Goal: Task Accomplishment & Management: Manage account settings

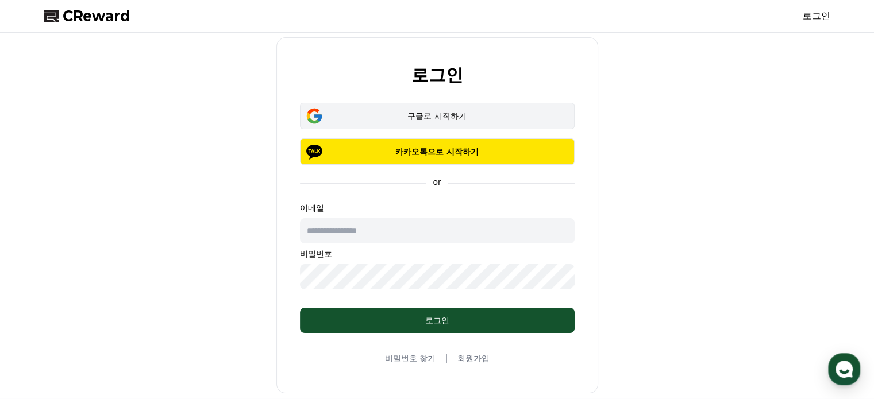
click at [470, 121] on button "구글로 시작하기" at bounding box center [437, 116] width 275 height 26
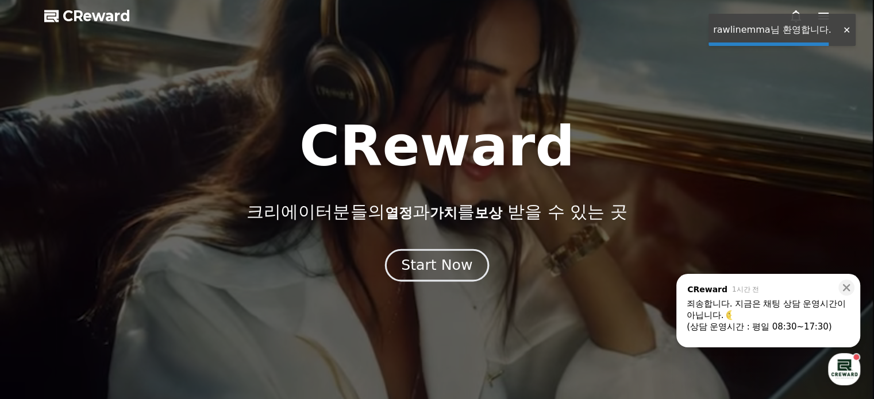
click at [435, 267] on div "Start Now" at bounding box center [436, 266] width 71 height 20
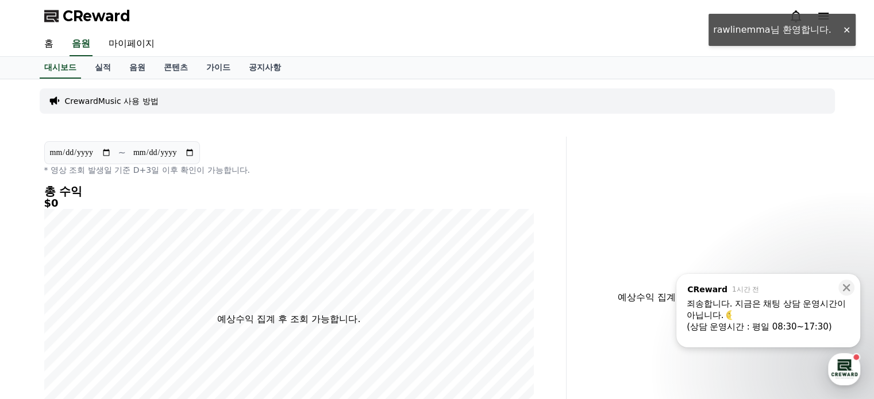
click at [287, 163] on div "**********" at bounding box center [288, 158] width 489 height 34
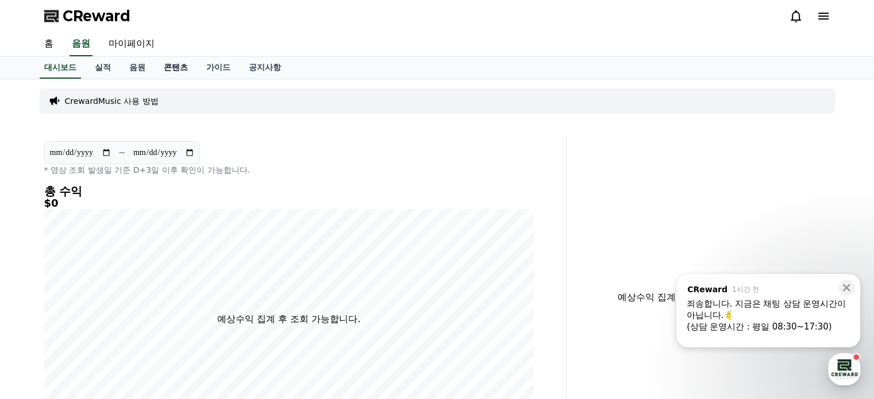
click at [184, 70] on link "콘텐츠" at bounding box center [176, 68] width 43 height 22
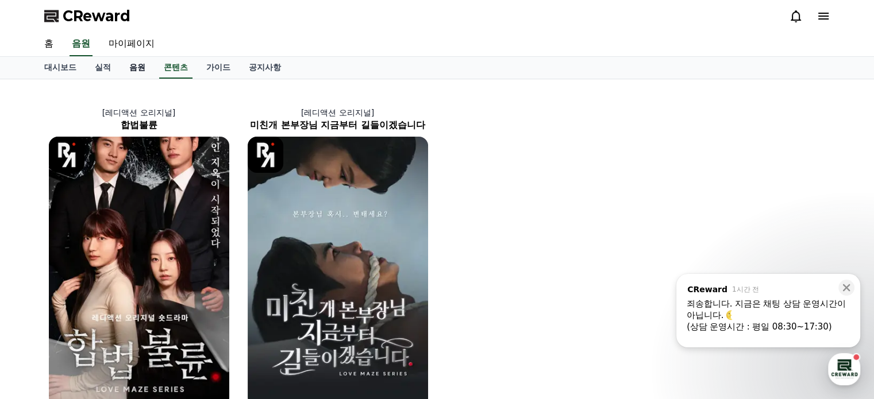
click at [140, 71] on link "음원" at bounding box center [137, 68] width 34 height 22
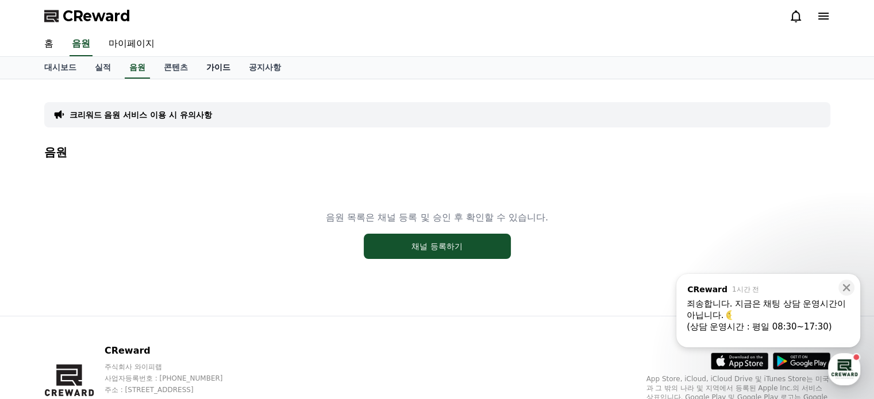
click at [218, 68] on link "가이드" at bounding box center [218, 68] width 43 height 22
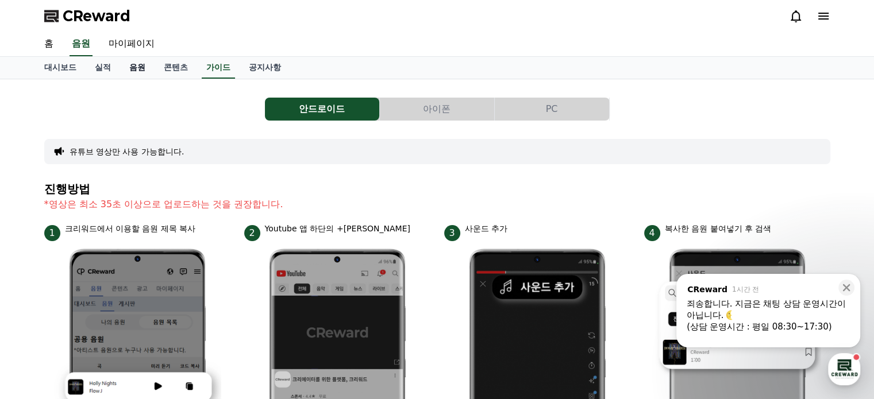
click at [142, 66] on link "음원" at bounding box center [137, 68] width 34 height 22
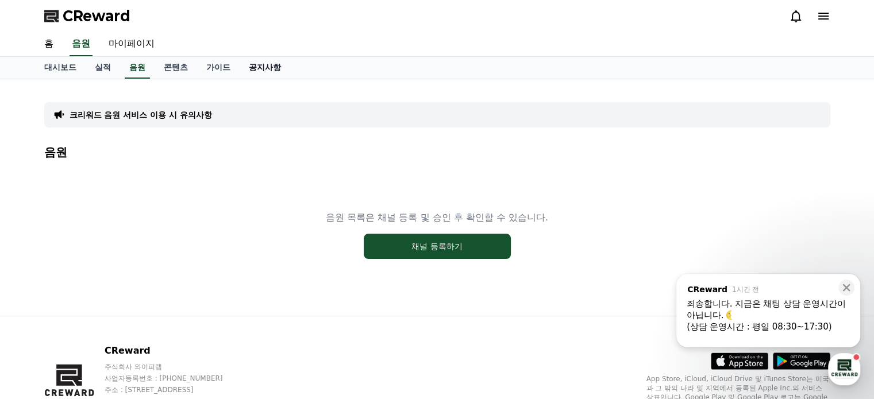
click at [262, 66] on link "공지사항" at bounding box center [265, 68] width 51 height 22
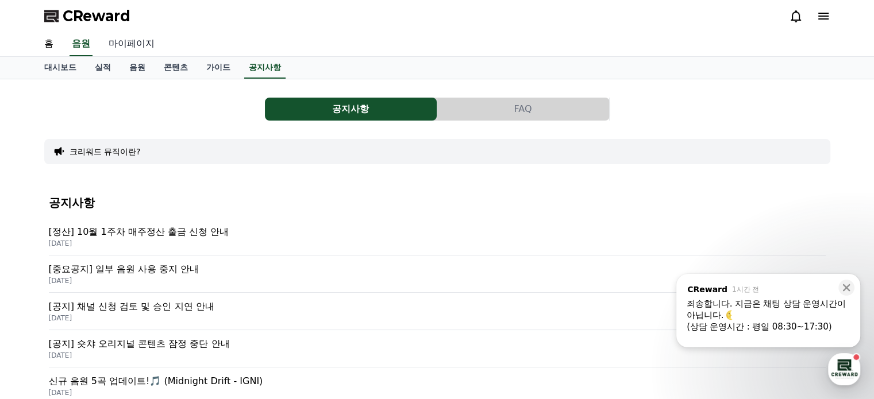
click at [130, 38] on link "마이페이지" at bounding box center [131, 44] width 64 height 24
select select "**********"
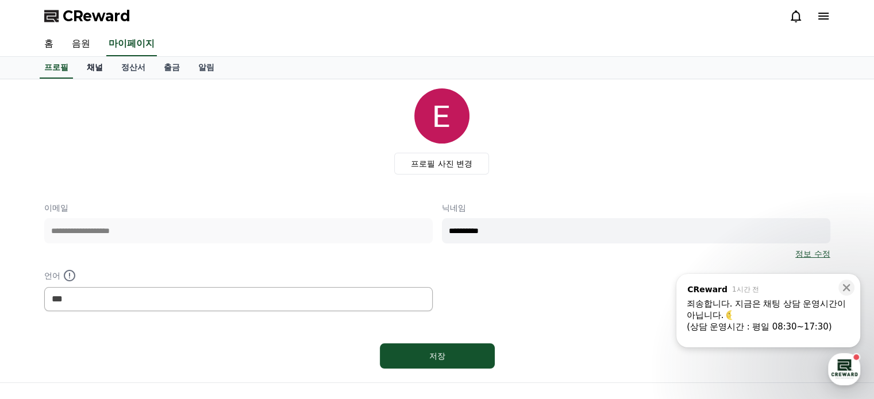
click at [95, 70] on link "채널" at bounding box center [95, 68] width 34 height 22
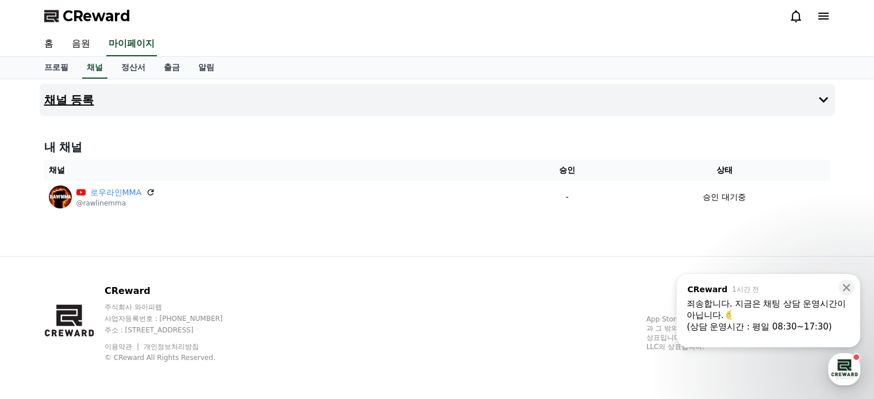
click at [823, 111] on button "채널 등록" at bounding box center [437, 100] width 795 height 32
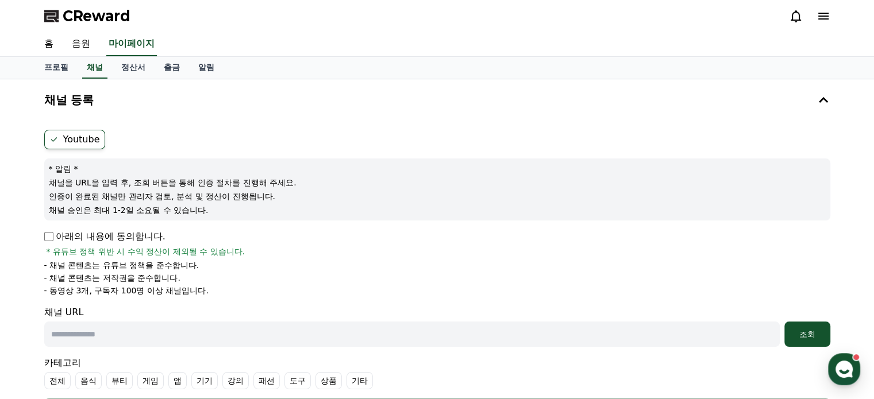
click at [817, 18] on icon at bounding box center [823, 16] width 14 height 14
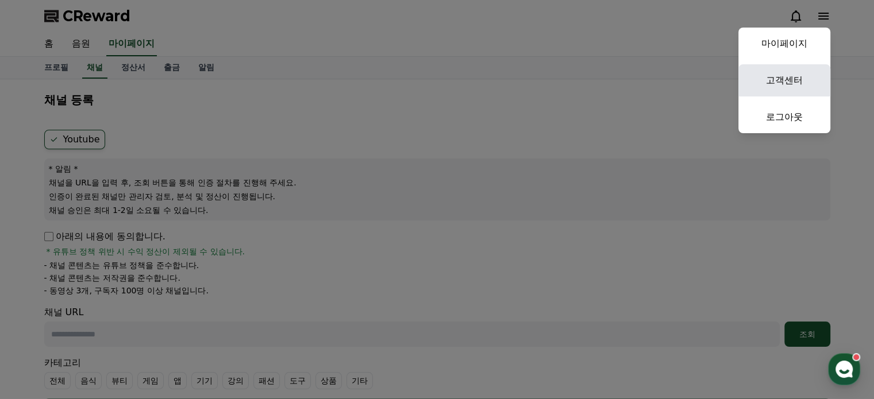
click at [779, 74] on link "고객센터" at bounding box center [784, 80] width 92 height 32
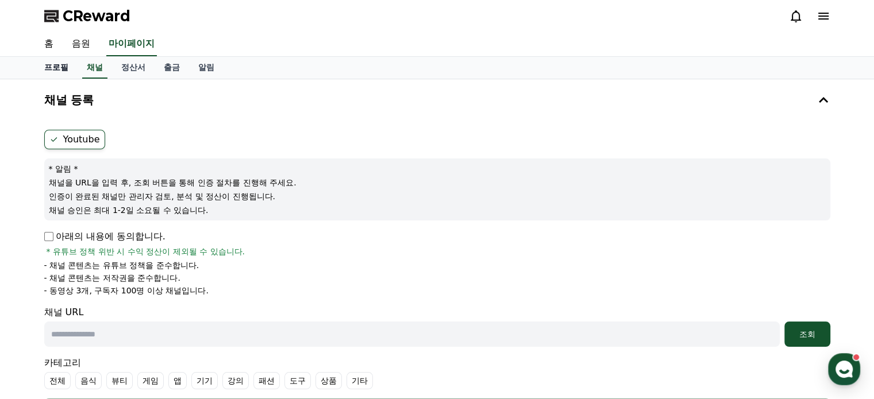
click at [60, 71] on link "프로필" at bounding box center [56, 68] width 43 height 22
select select "**********"
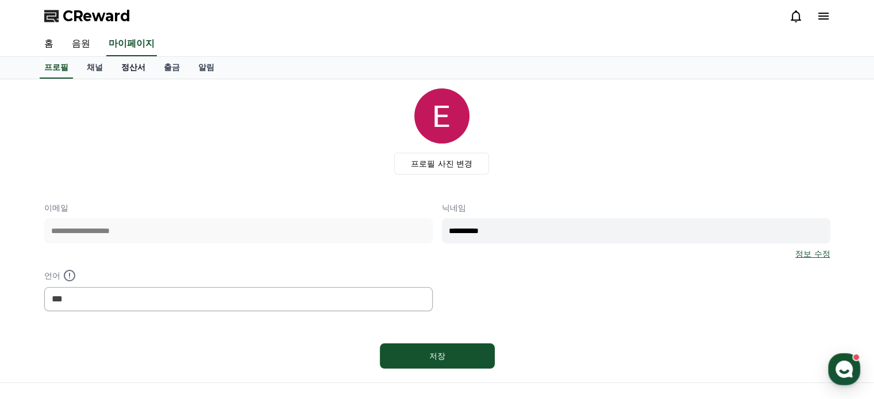
click at [118, 66] on link "정산서" at bounding box center [133, 68] width 43 height 22
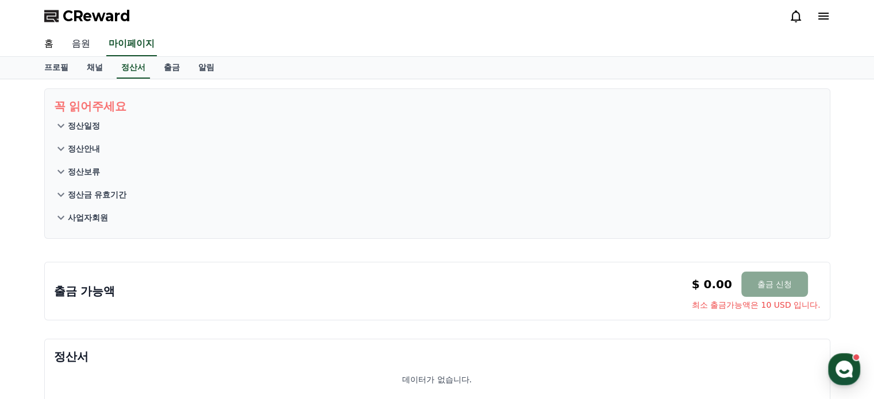
click at [87, 51] on link "음원" at bounding box center [81, 44] width 37 height 24
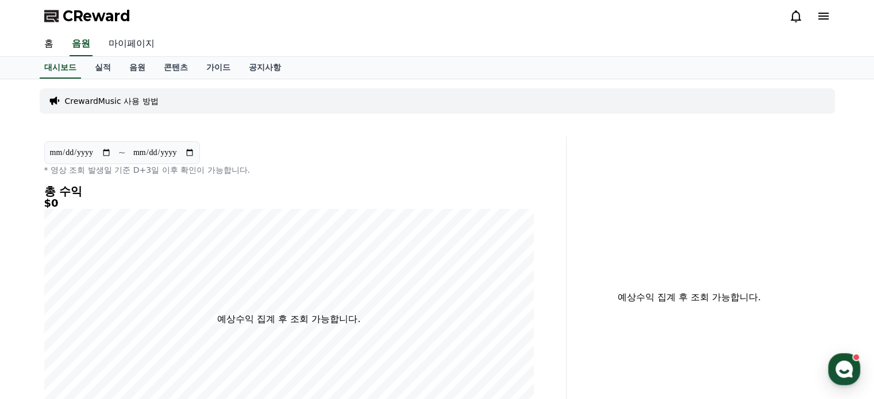
click at [138, 44] on link "마이페이지" at bounding box center [131, 44] width 64 height 24
select select "**********"
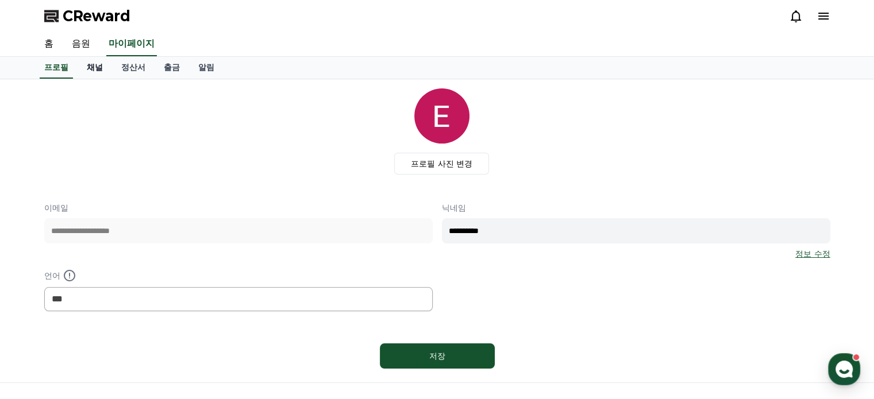
click at [98, 59] on link "채널" at bounding box center [95, 68] width 34 height 22
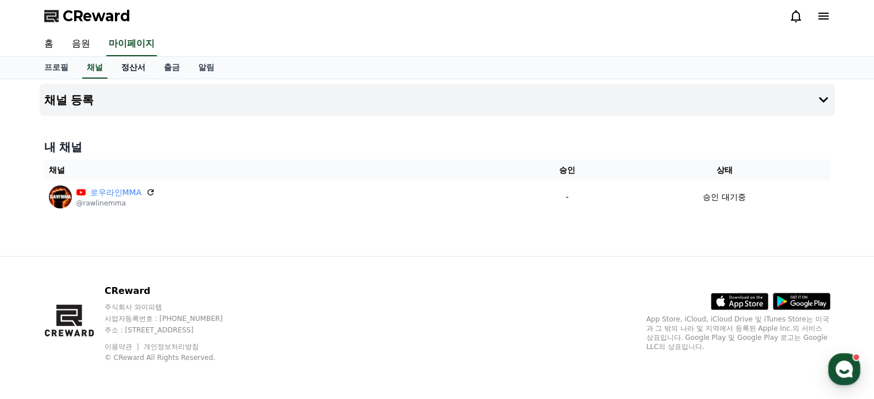
click at [126, 63] on link "정산서" at bounding box center [133, 68] width 43 height 22
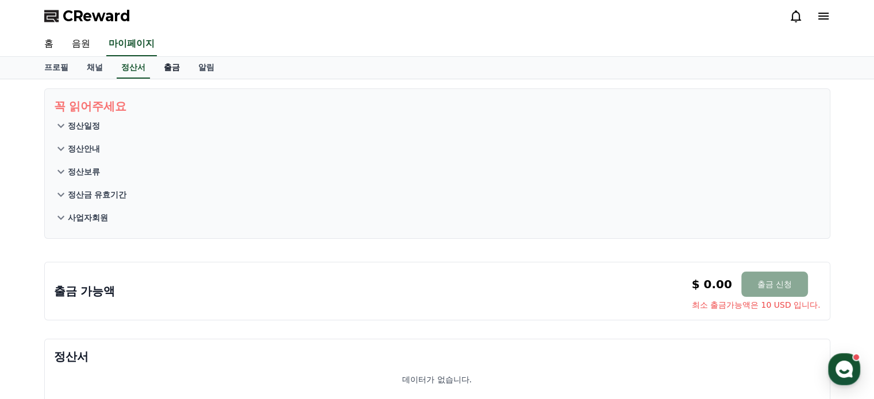
click at [171, 58] on link "출금" at bounding box center [172, 68] width 34 height 22
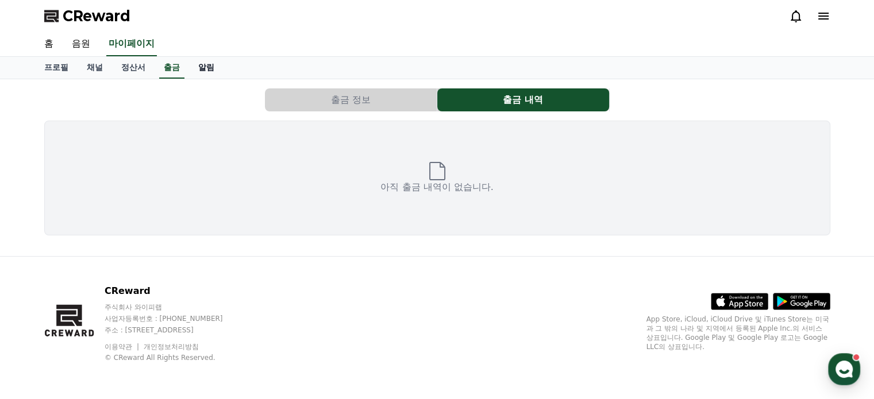
click at [206, 68] on link "알림" at bounding box center [206, 68] width 34 height 22
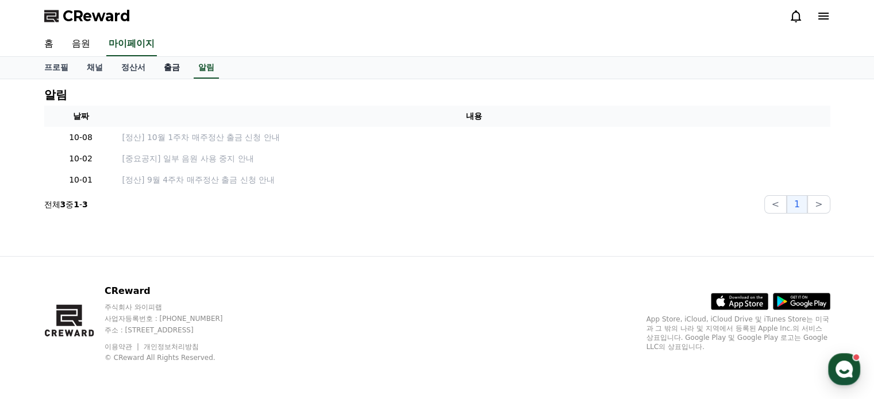
click at [177, 71] on link "출금" at bounding box center [172, 68] width 34 height 22
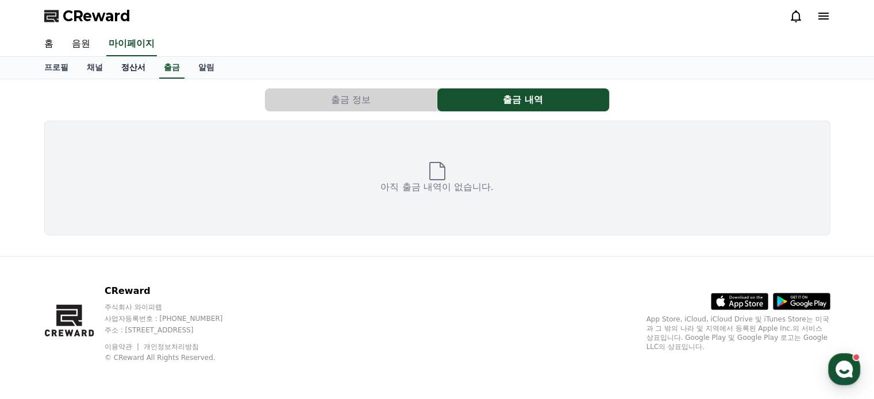
click at [145, 72] on link "정산서" at bounding box center [133, 68] width 43 height 22
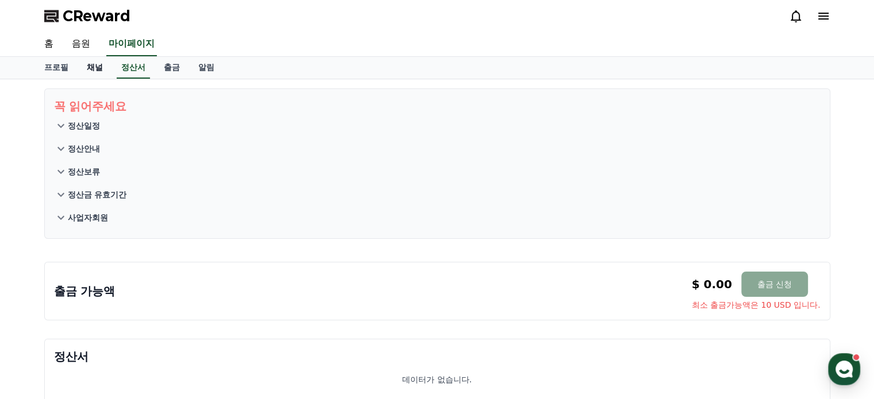
click at [101, 64] on link "채널" at bounding box center [95, 68] width 34 height 22
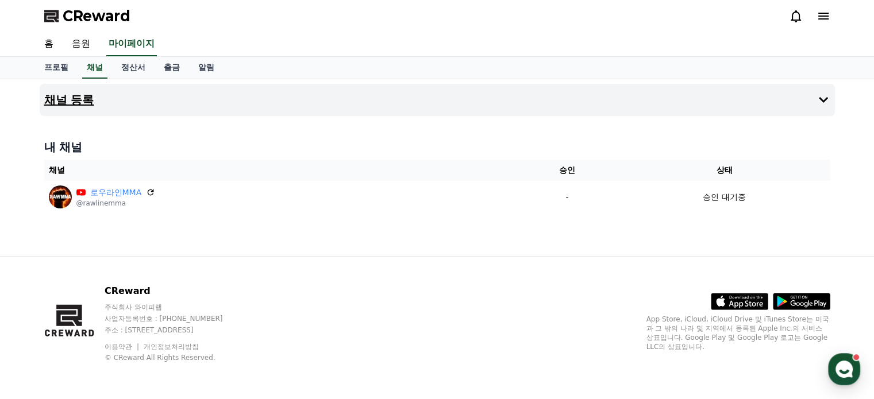
click at [287, 104] on button "채널 등록" at bounding box center [437, 100] width 795 height 32
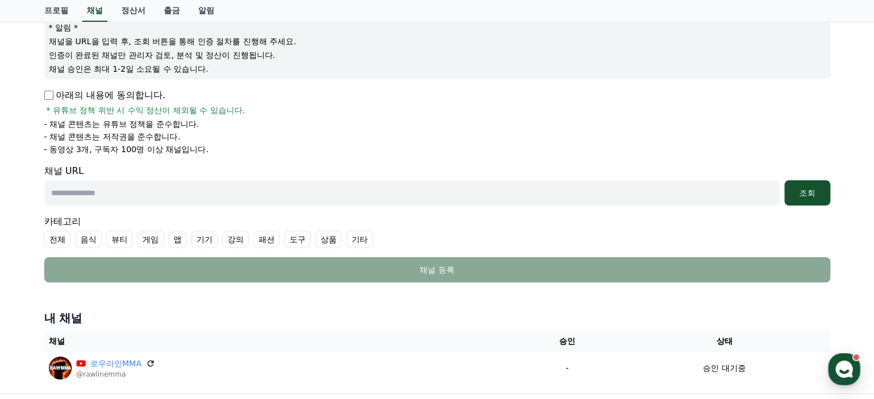
scroll to position [172, 0]
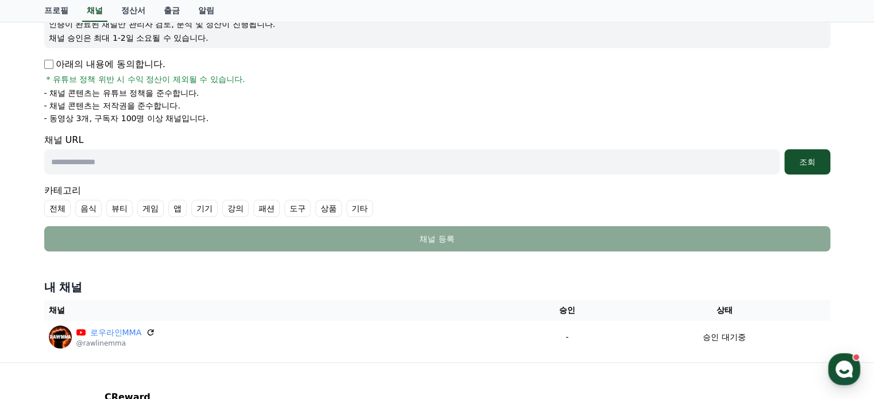
click at [245, 165] on input "text" at bounding box center [411, 161] width 735 height 25
click at [377, 156] on input "text" at bounding box center [411, 161] width 735 height 25
paste input "**********"
type input "**********"
click at [816, 159] on div "조회" at bounding box center [807, 161] width 37 height 11
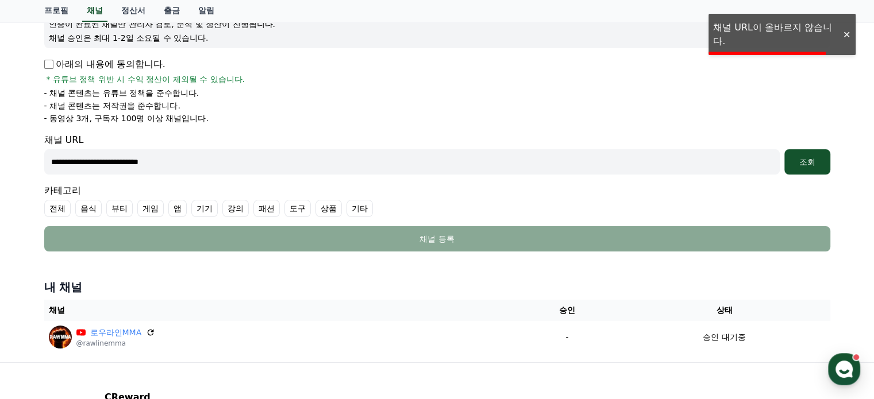
click at [843, 37] on div at bounding box center [846, 34] width 18 height 11
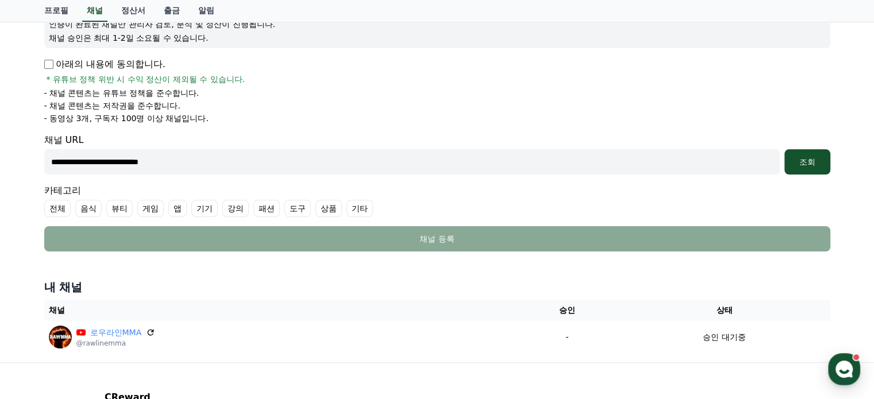
click at [443, 165] on input "**********" at bounding box center [411, 161] width 735 height 25
drag, startPoint x: 415, startPoint y: 165, endPoint x: 0, endPoint y: 167, distance: 415.3
click at [0, 167] on div "**********" at bounding box center [437, 135] width 874 height 456
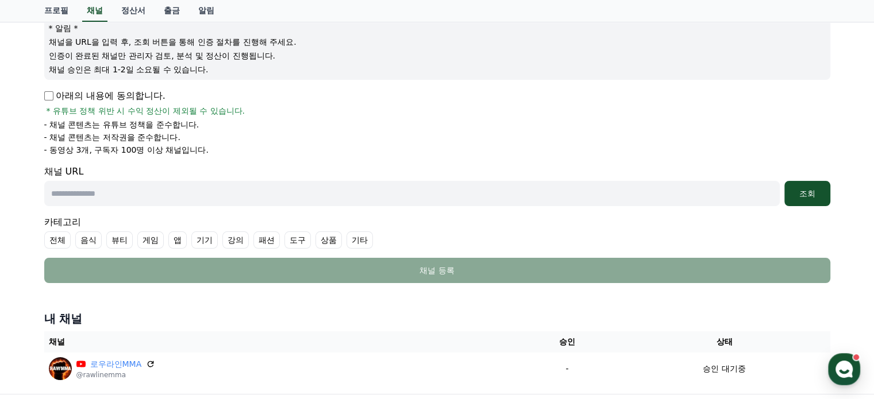
scroll to position [57, 0]
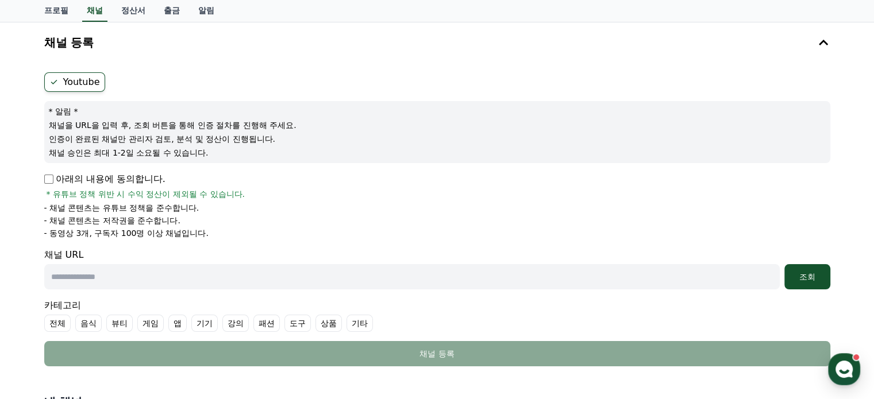
click at [654, 266] on input "text" at bounding box center [411, 276] width 735 height 25
paste input "**********"
type input "**********"
click at [802, 271] on div "조회" at bounding box center [807, 276] width 37 height 11
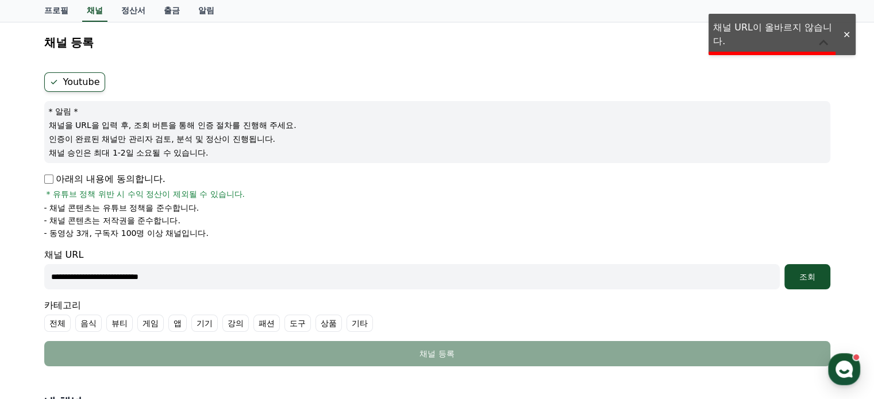
click at [675, 290] on form "**********" at bounding box center [437, 219] width 786 height 294
click at [664, 279] on input "**********" at bounding box center [411, 276] width 735 height 25
drag, startPoint x: 657, startPoint y: 280, endPoint x: 0, endPoint y: 248, distance: 657.4
click at [0, 248] on div "**********" at bounding box center [437, 250] width 874 height 456
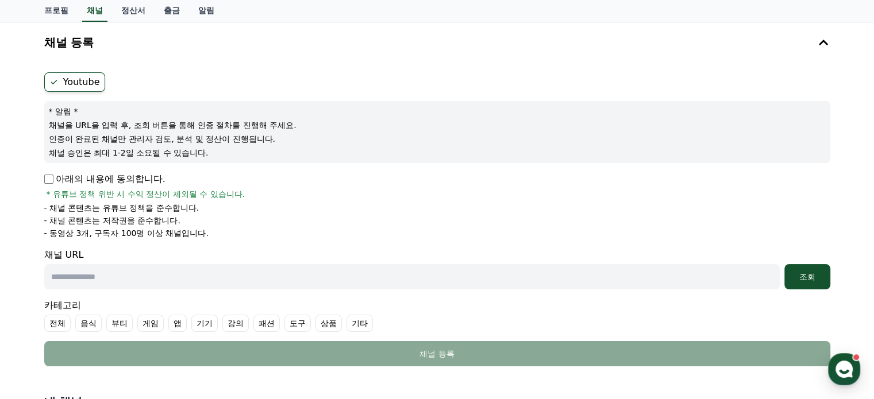
click at [555, 271] on input "text" at bounding box center [411, 276] width 735 height 25
click at [550, 275] on input "text" at bounding box center [411, 276] width 735 height 25
paste input "**********"
click at [241, 282] on input "**********" at bounding box center [411, 276] width 735 height 25
click at [216, 264] on input "**********" at bounding box center [411, 276] width 735 height 25
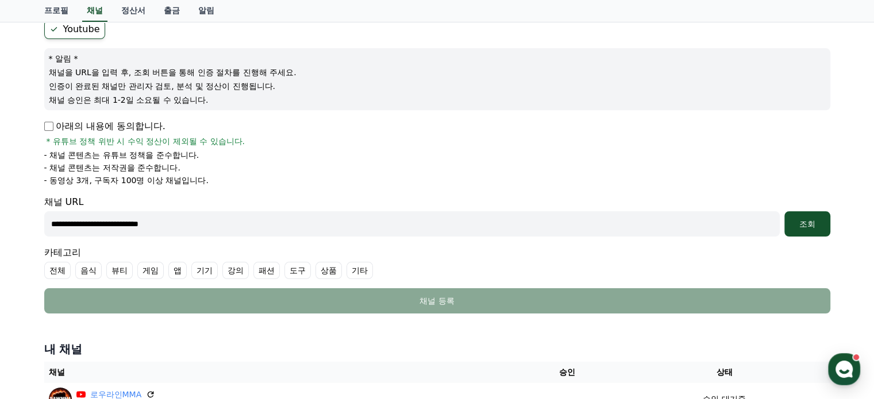
scroll to position [115, 0]
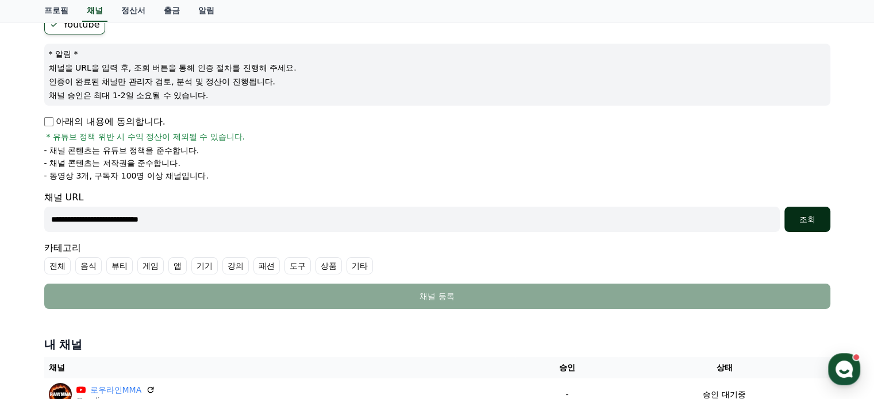
click at [801, 218] on div "조회" at bounding box center [807, 219] width 37 height 11
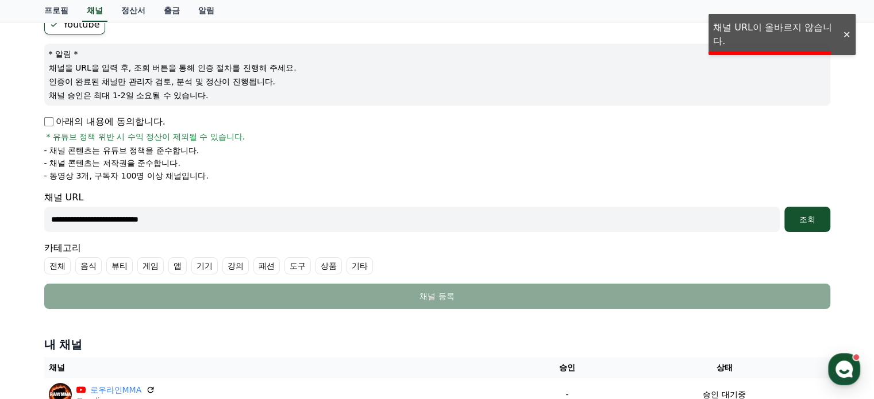
click at [673, 227] on input "**********" at bounding box center [411, 219] width 735 height 25
drag, startPoint x: 322, startPoint y: 223, endPoint x: 129, endPoint y: 229, distance: 192.5
click at [129, 229] on input "**********" at bounding box center [411, 219] width 735 height 25
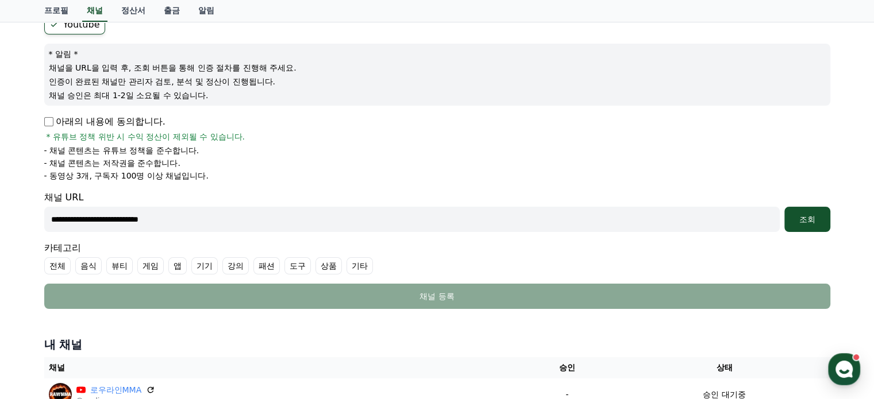
click at [219, 224] on input "**********" at bounding box center [411, 219] width 735 height 25
click at [820, 215] on div "조회" at bounding box center [807, 219] width 37 height 11
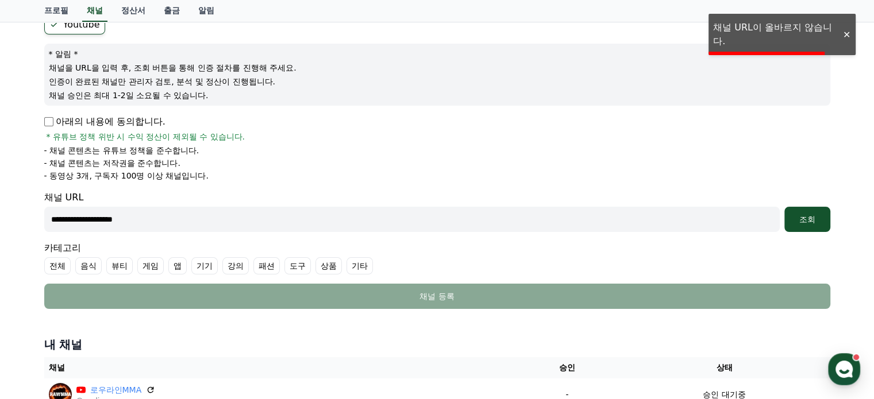
click at [535, 207] on input "**********" at bounding box center [411, 219] width 735 height 25
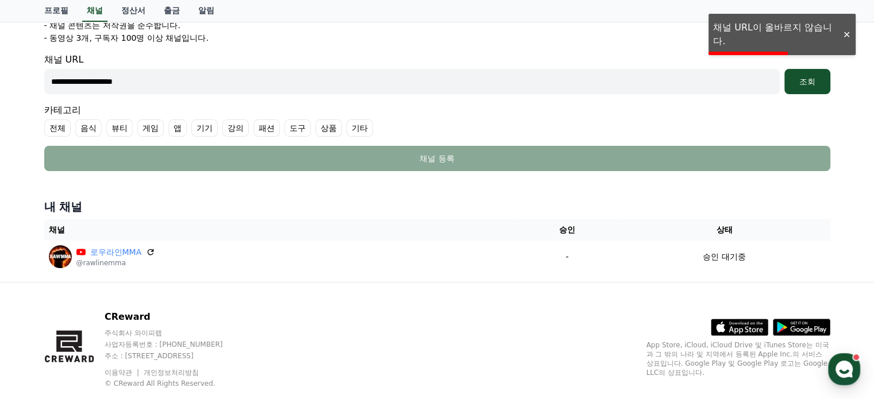
scroll to position [162, 0]
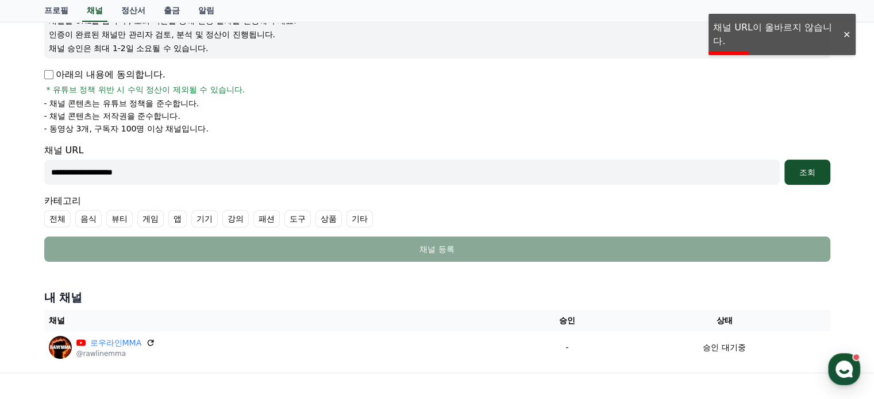
drag, startPoint x: 169, startPoint y: 167, endPoint x: 33, endPoint y: 167, distance: 136.7
click at [69, 167] on input "**********" at bounding box center [411, 172] width 735 height 25
paste input "**********"
drag, startPoint x: 378, startPoint y: 157, endPoint x: 64, endPoint y: 152, distance: 313.7
click at [0, 152] on div "**********" at bounding box center [437, 145] width 874 height 456
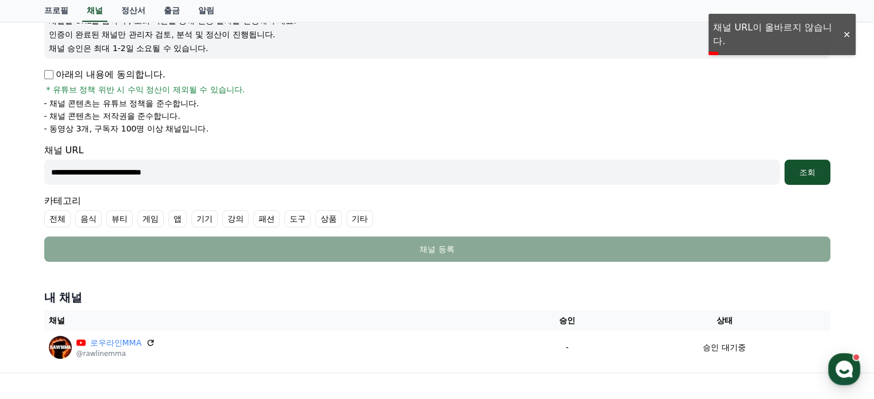
click at [246, 182] on input "**********" at bounding box center [411, 172] width 735 height 25
drag, startPoint x: 245, startPoint y: 175, endPoint x: 1, endPoint y: 174, distance: 244.1
click at [0, 176] on div "**********" at bounding box center [437, 145] width 874 height 456
paste input "text"
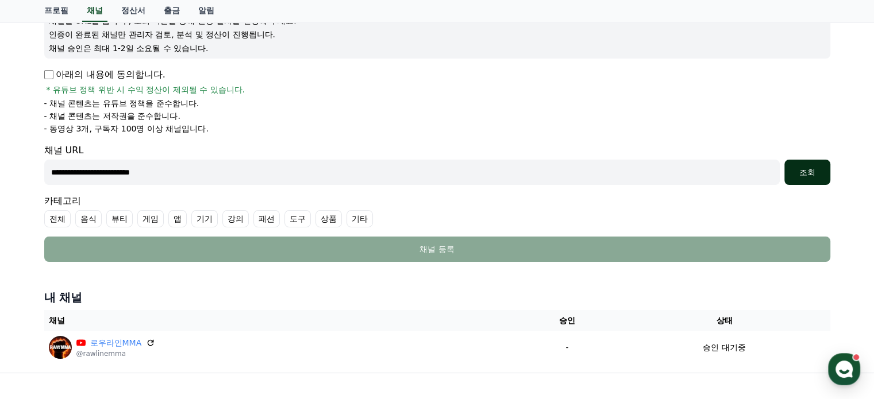
type input "**********"
click at [806, 181] on button "조회" at bounding box center [807, 172] width 46 height 25
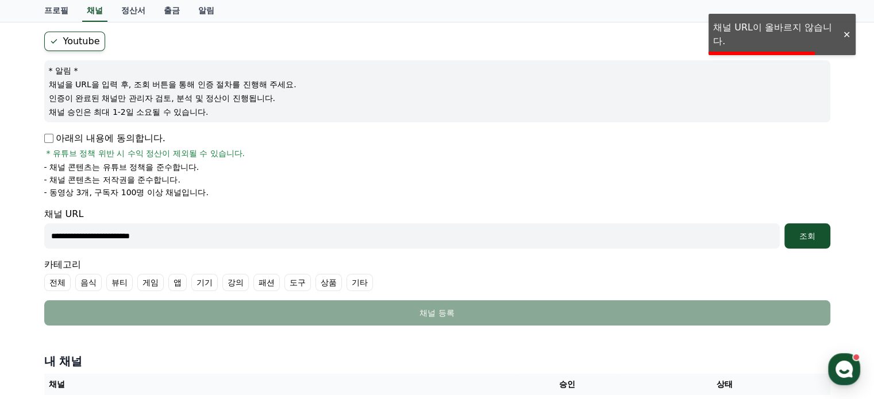
scroll to position [115, 0]
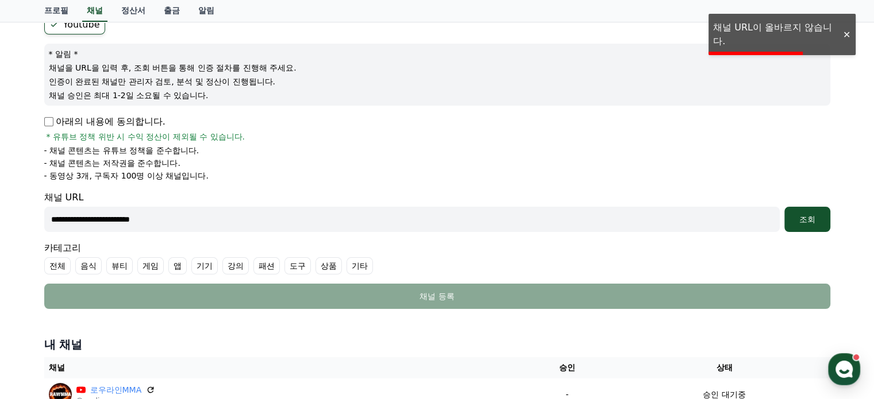
click at [425, 223] on input "**********" at bounding box center [411, 219] width 735 height 25
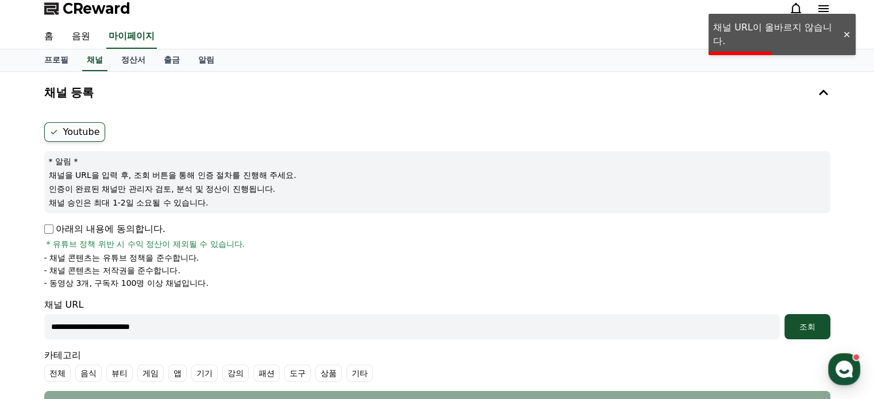
scroll to position [0, 0]
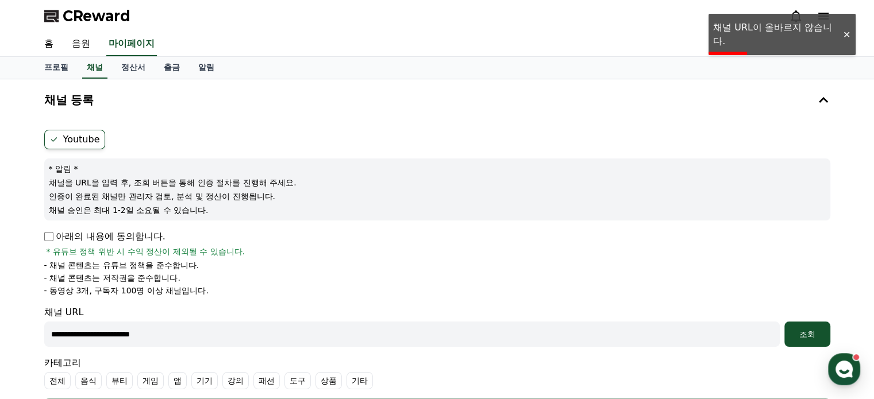
click at [51, 137] on icon at bounding box center [53, 139] width 9 height 9
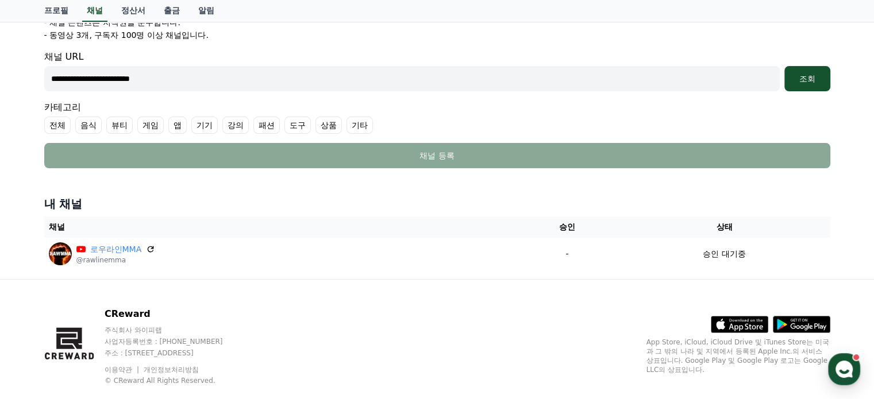
scroll to position [277, 0]
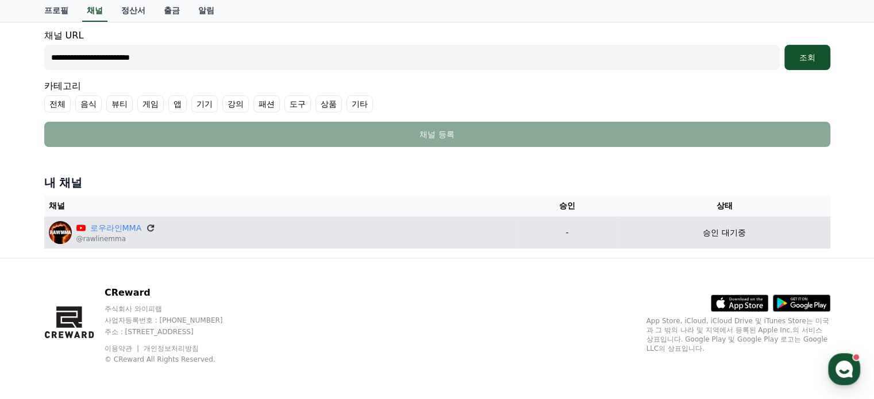
click at [147, 229] on icon at bounding box center [150, 228] width 10 height 10
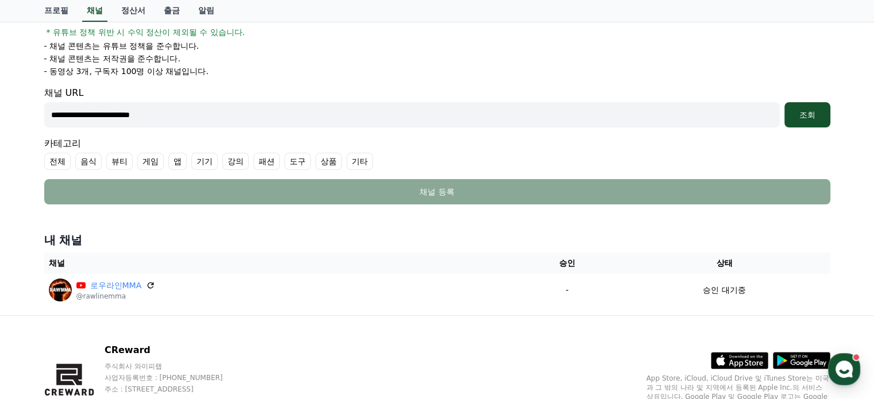
scroll to position [0, 0]
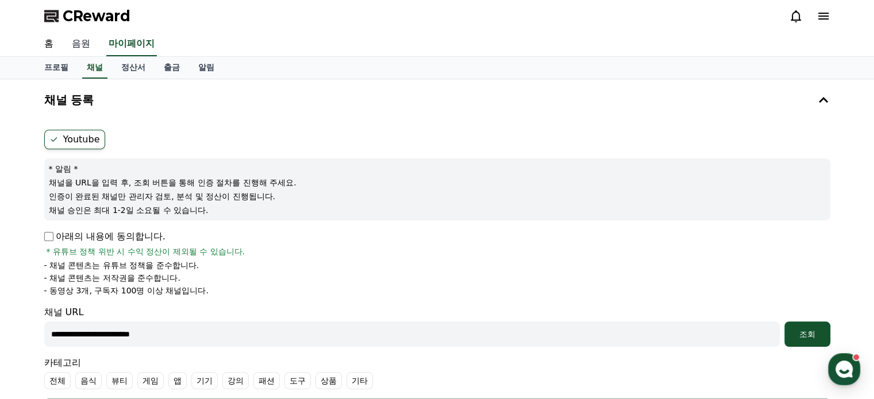
click at [86, 46] on link "음원" at bounding box center [81, 44] width 37 height 24
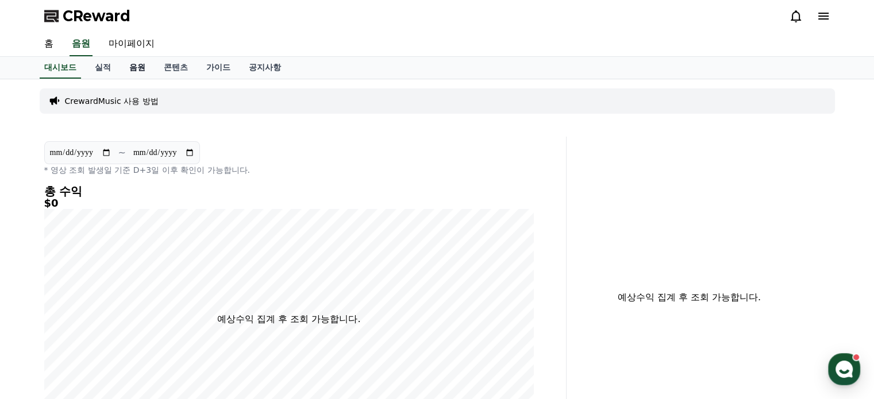
click at [142, 68] on link "음원" at bounding box center [137, 68] width 34 height 22
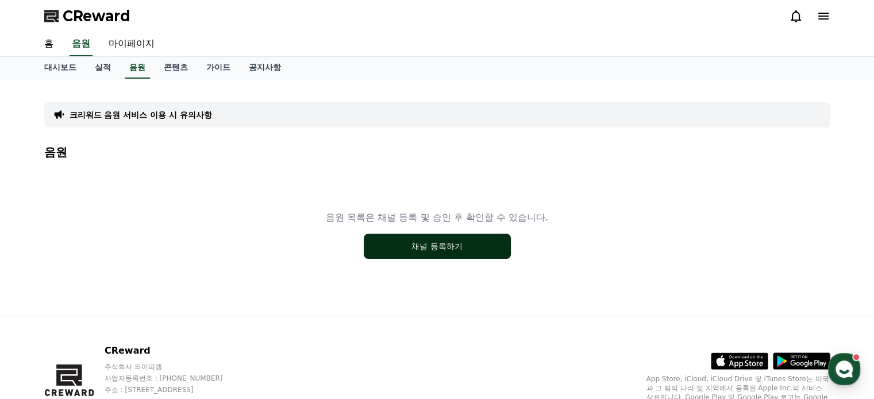
click at [445, 245] on button "채널 등록하기" at bounding box center [437, 246] width 147 height 25
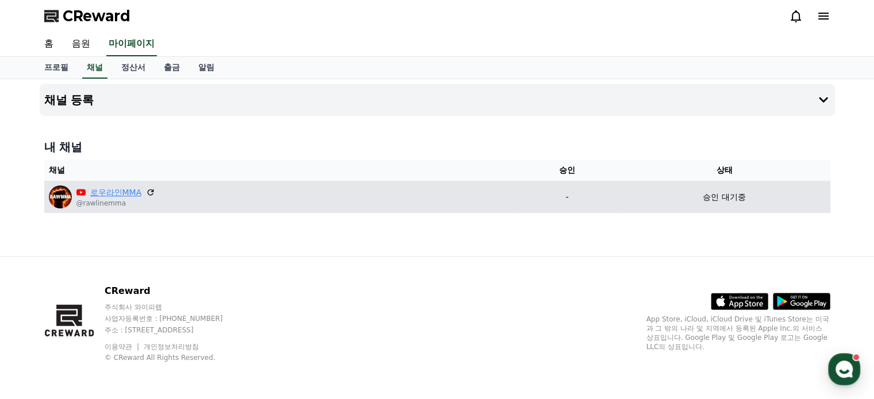
click at [130, 194] on link "로우라인MMA" at bounding box center [116, 193] width 52 height 12
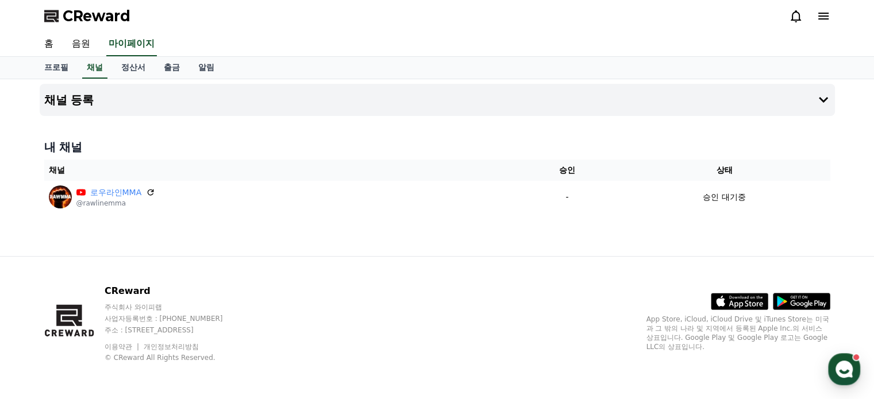
click at [244, 134] on div "내 채널 채널 승인 상태 로우라인MMA @rawlinemma - 승인 대기중" at bounding box center [437, 175] width 795 height 83
click at [240, 107] on button "채널 등록" at bounding box center [437, 100] width 795 height 32
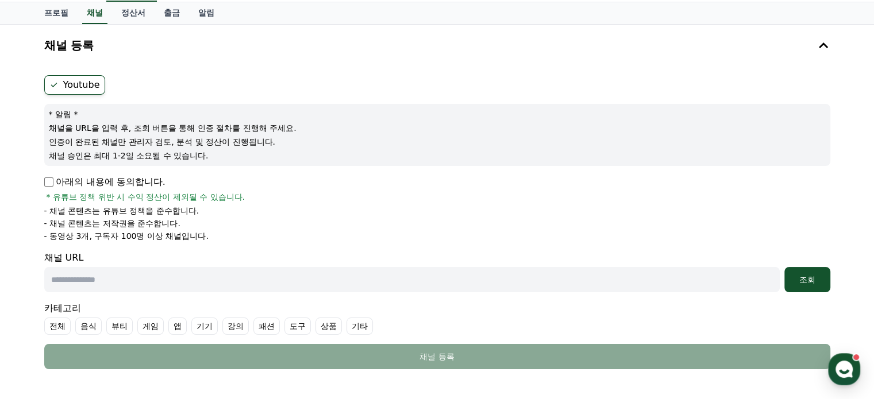
scroll to position [57, 0]
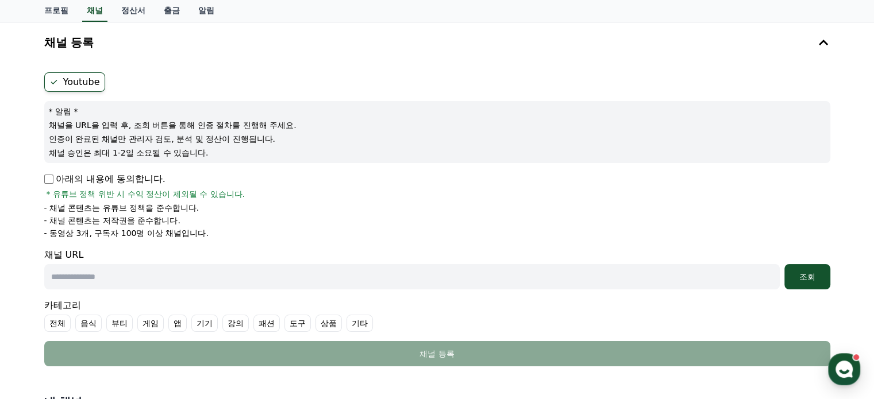
drag, startPoint x: 107, startPoint y: 176, endPoint x: 101, endPoint y: 182, distance: 8.5
click at [106, 176] on p "아래의 내용에 동의합니다." at bounding box center [104, 179] width 121 height 14
click at [131, 277] on input "text" at bounding box center [411, 276] width 735 height 25
paste input "**********"
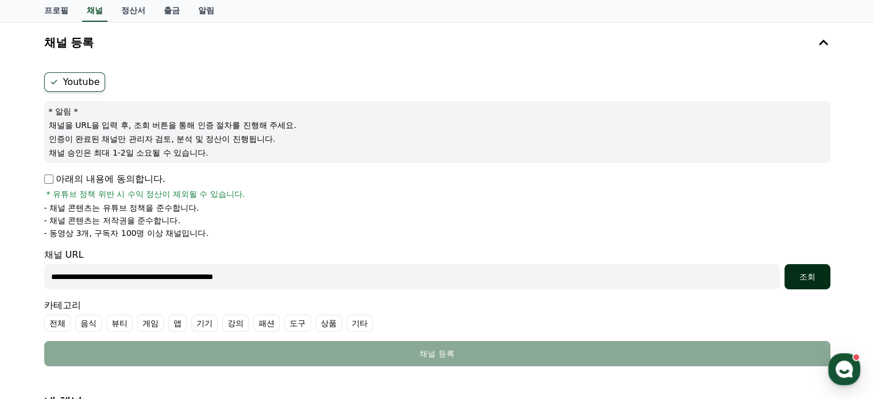
type input "**********"
click at [786, 275] on button "조회" at bounding box center [807, 276] width 46 height 25
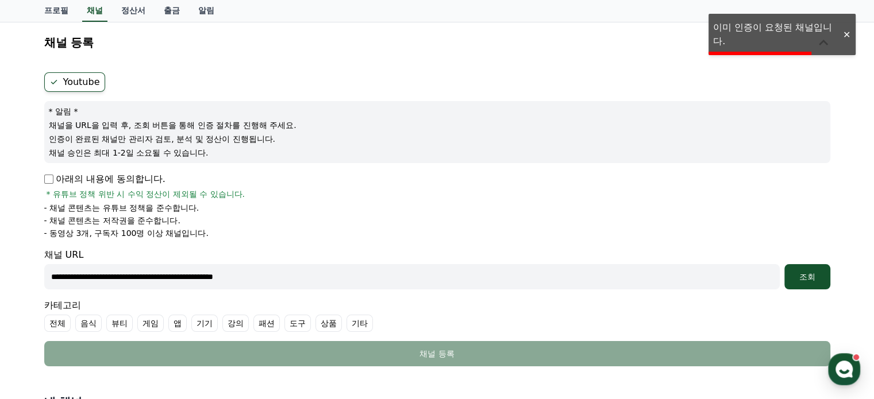
click at [846, 40] on div at bounding box center [846, 34] width 18 height 11
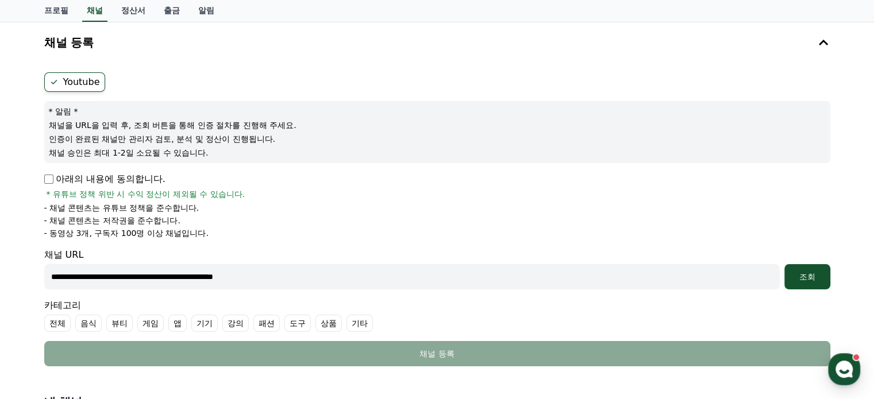
click at [375, 204] on li "- 채널 콘텐츠는 유튜브 정책을 준수합니다." at bounding box center [437, 207] width 786 height 11
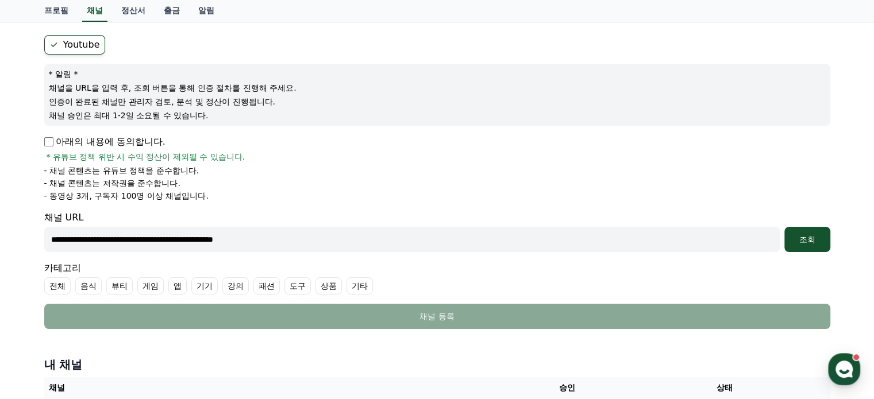
scroll to position [277, 0]
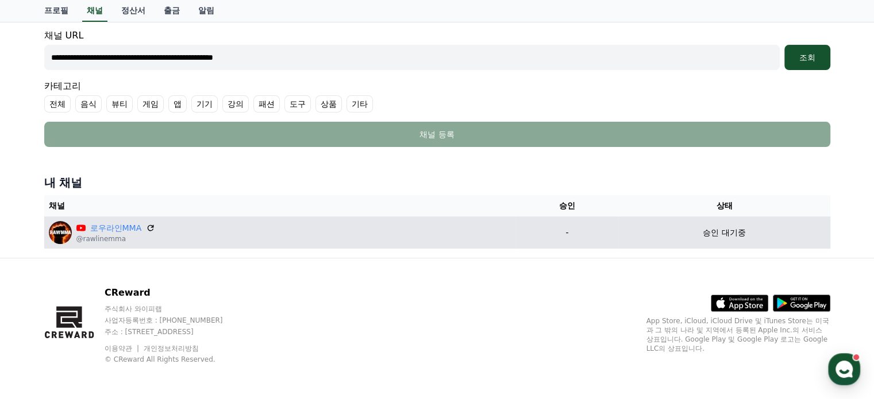
click at [442, 241] on div "[PERSON_NAME] @rawlinemma" at bounding box center [280, 232] width 462 height 23
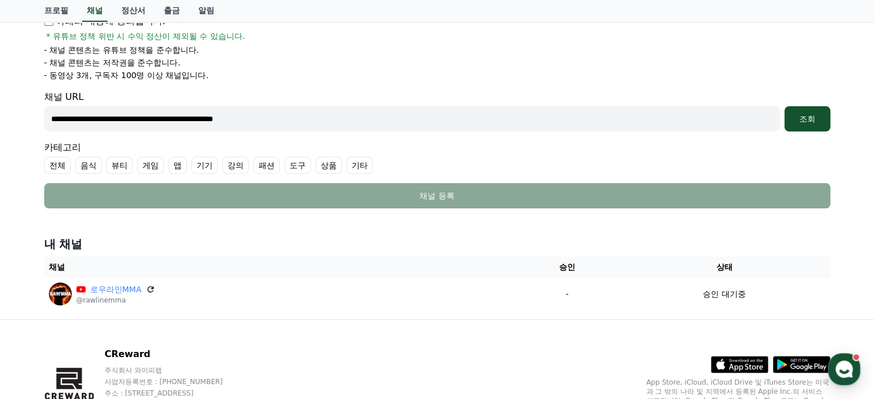
scroll to position [47, 0]
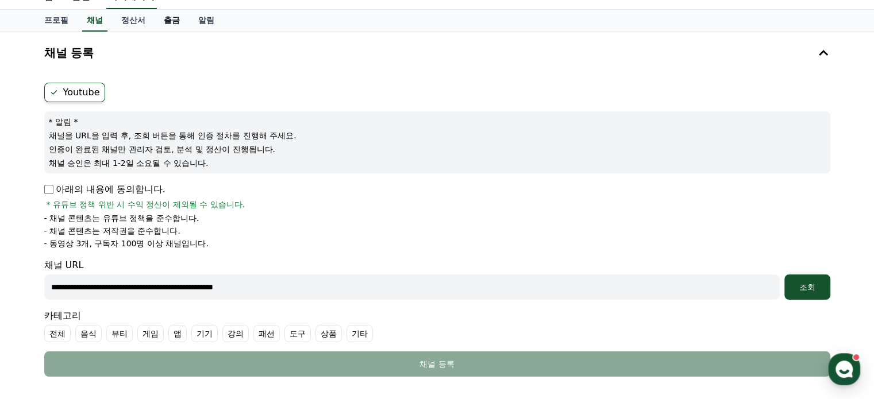
click at [161, 19] on link "출금" at bounding box center [172, 21] width 34 height 22
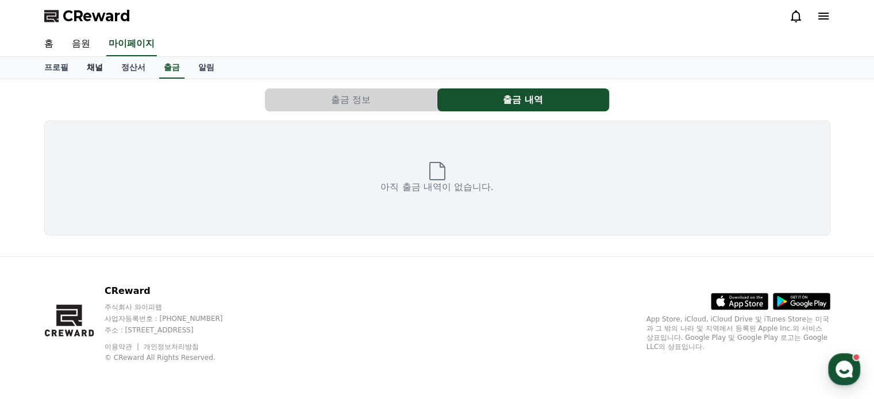
click at [103, 65] on link "채널" at bounding box center [95, 68] width 34 height 22
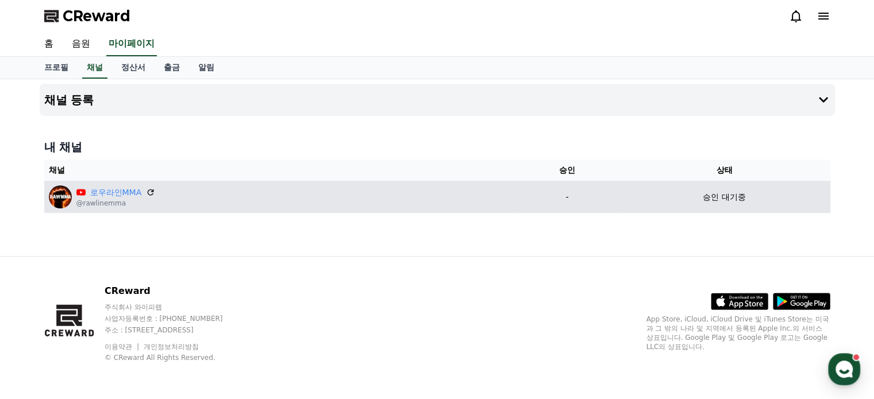
click at [693, 196] on div "승인 대기중" at bounding box center [724, 197] width 202 height 12
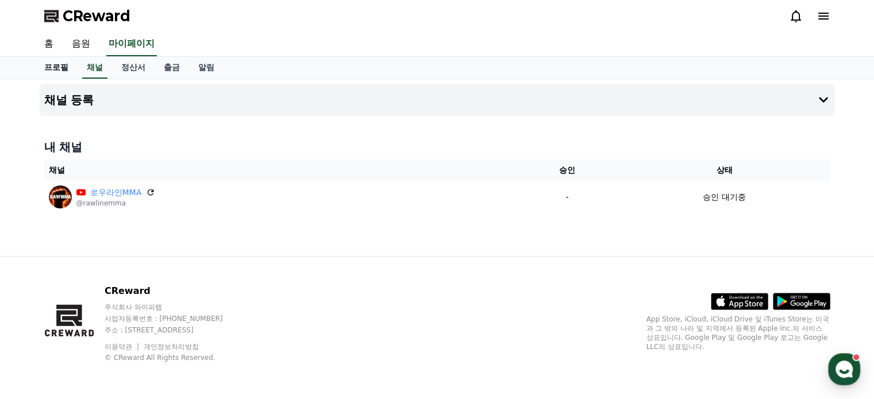
click at [57, 74] on link "프로필" at bounding box center [56, 68] width 43 height 22
select select "**********"
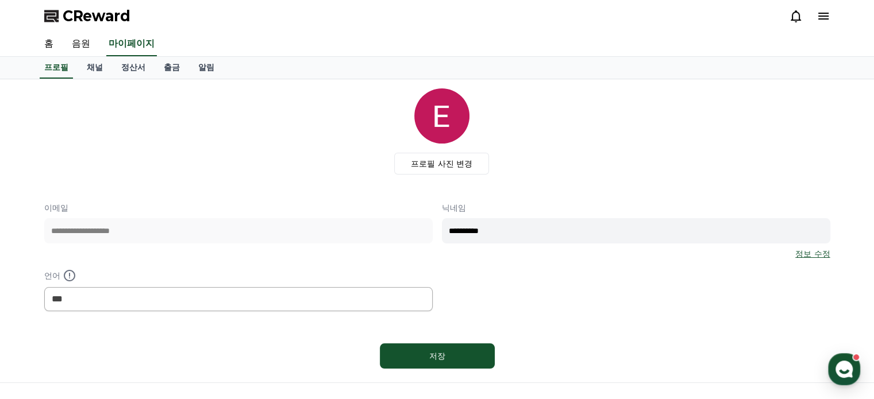
click at [815, 21] on div at bounding box center [809, 16] width 41 height 14
click at [818, 21] on icon at bounding box center [823, 16] width 14 height 14
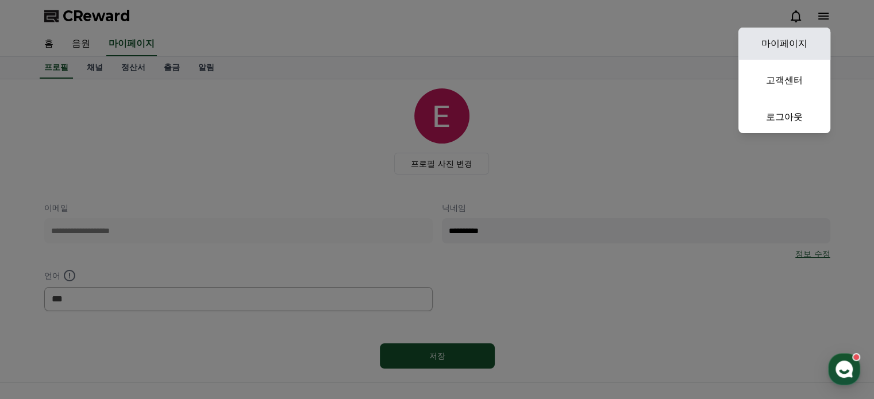
click at [800, 50] on link "마이페이지" at bounding box center [784, 44] width 92 height 32
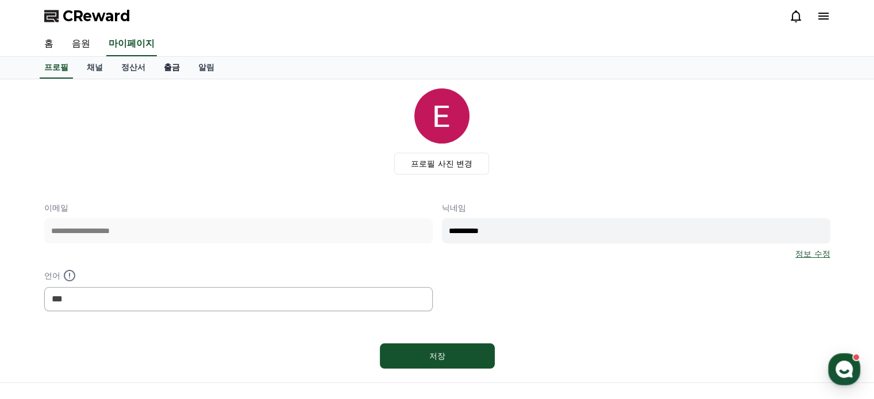
click at [168, 66] on link "출금" at bounding box center [172, 68] width 34 height 22
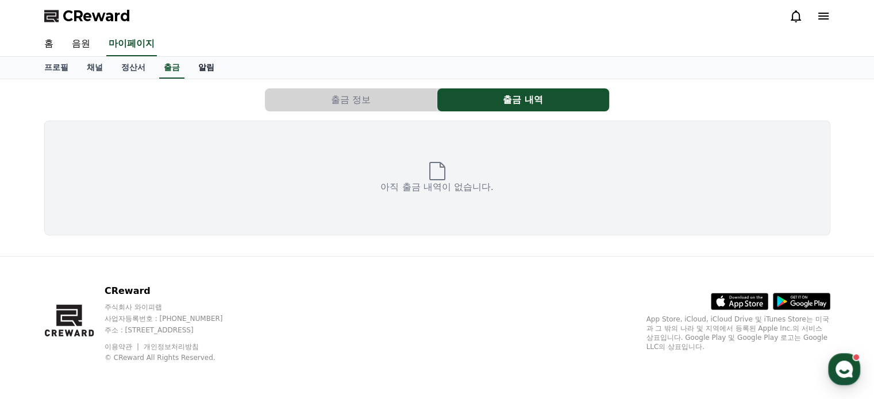
click at [200, 67] on link "알림" at bounding box center [206, 68] width 34 height 22
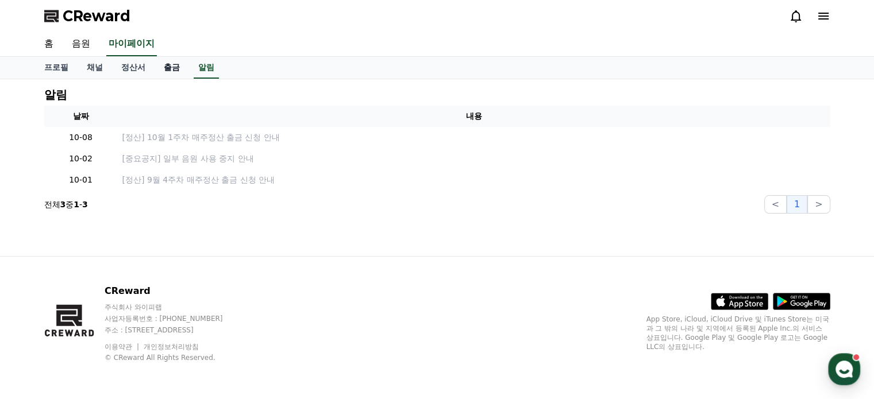
click at [176, 70] on link "출금" at bounding box center [172, 68] width 34 height 22
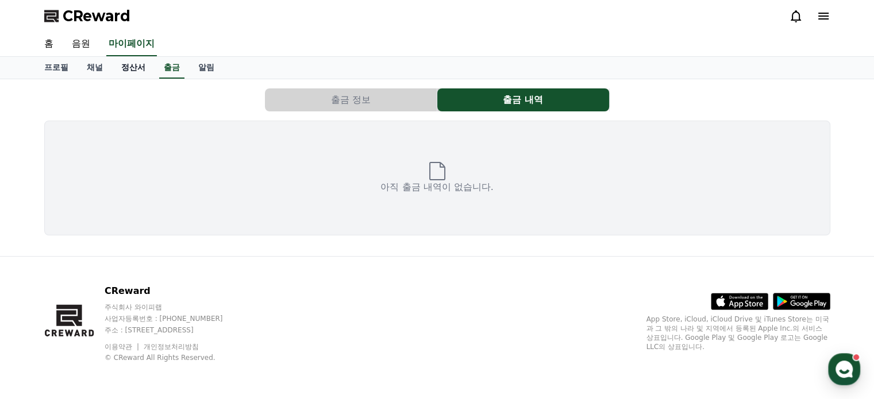
click at [141, 70] on link "정산서" at bounding box center [133, 68] width 43 height 22
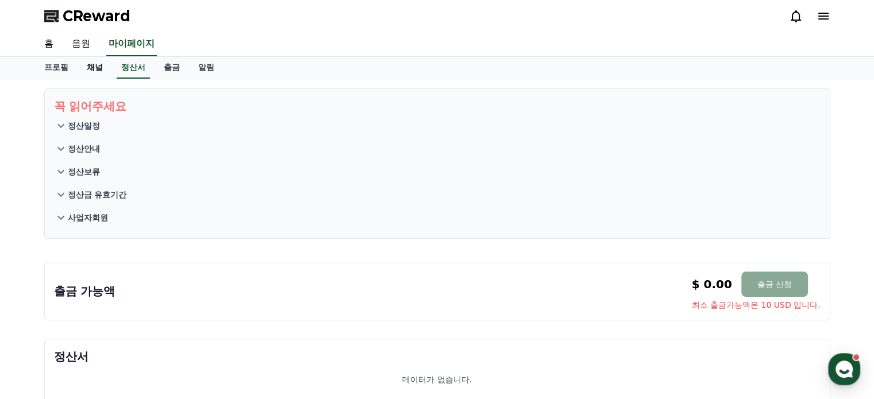
click at [100, 68] on link "채널" at bounding box center [95, 68] width 34 height 22
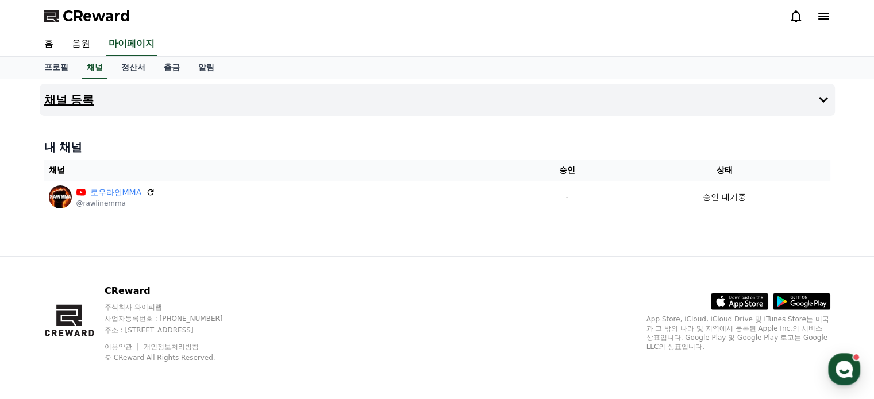
click at [159, 110] on button "채널 등록" at bounding box center [437, 100] width 795 height 32
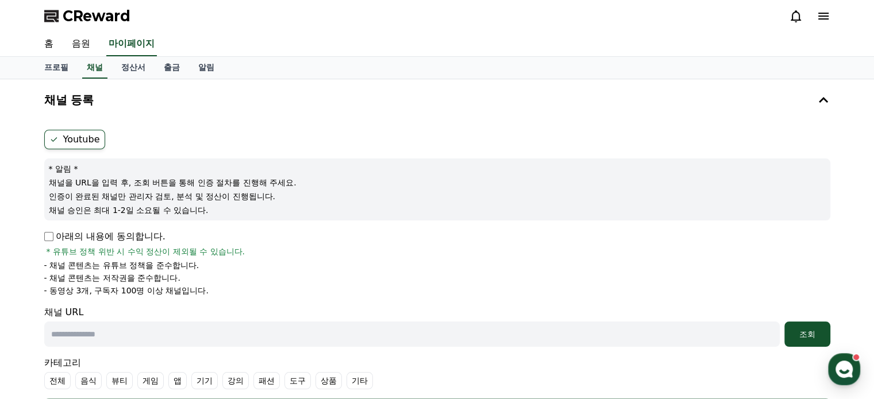
scroll to position [230, 0]
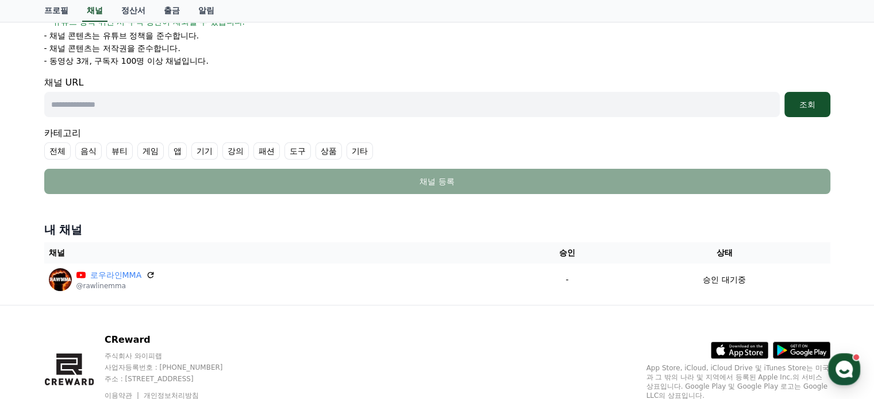
click at [276, 114] on input "text" at bounding box center [411, 104] width 735 height 25
paste input "**********"
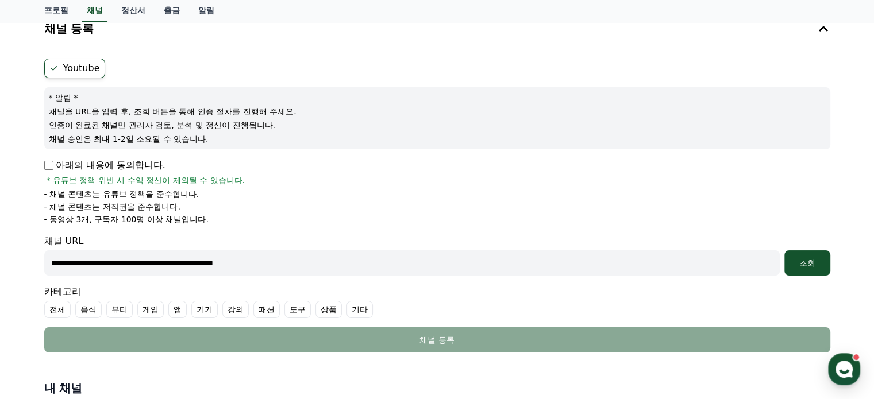
scroll to position [57, 0]
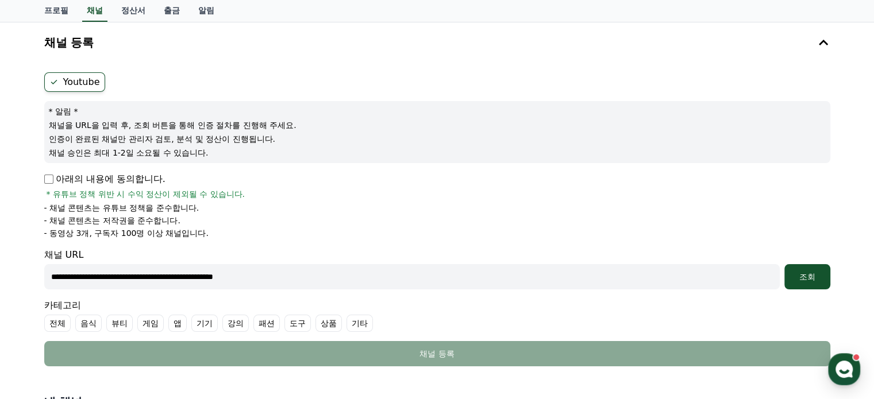
type input "**********"
click at [48, 172] on p "아래의 내용에 동의합니다." at bounding box center [104, 179] width 121 height 14
click at [790, 280] on div "조회" at bounding box center [807, 276] width 37 height 11
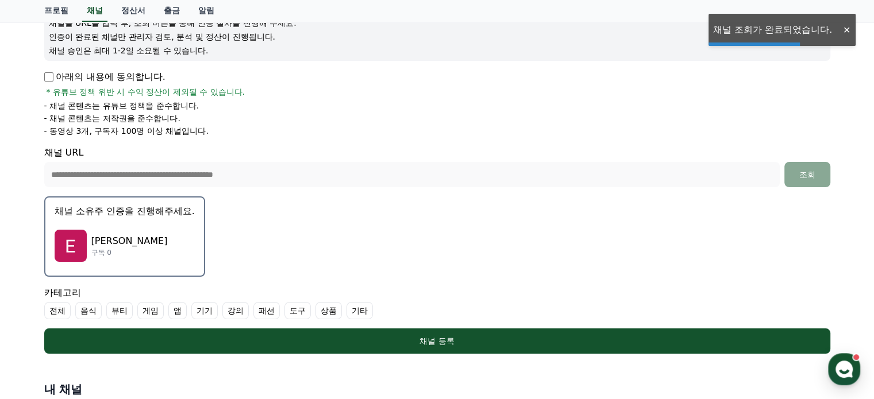
scroll to position [172, 0]
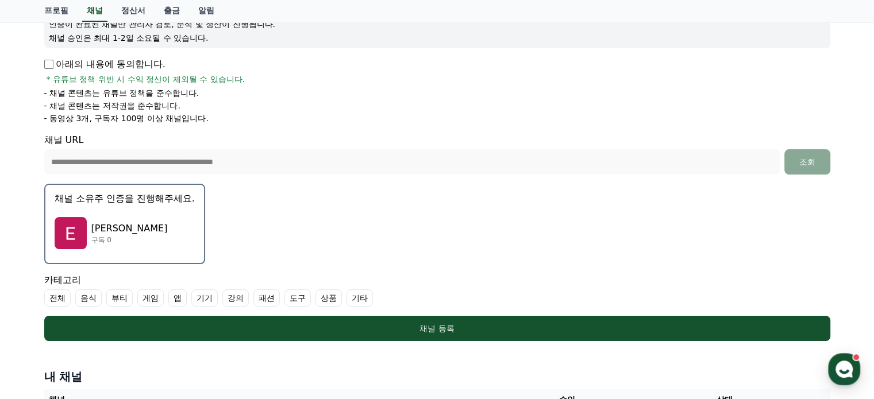
click at [176, 215] on div "[PERSON_NAME] 구독 0" at bounding box center [125, 233] width 140 height 46
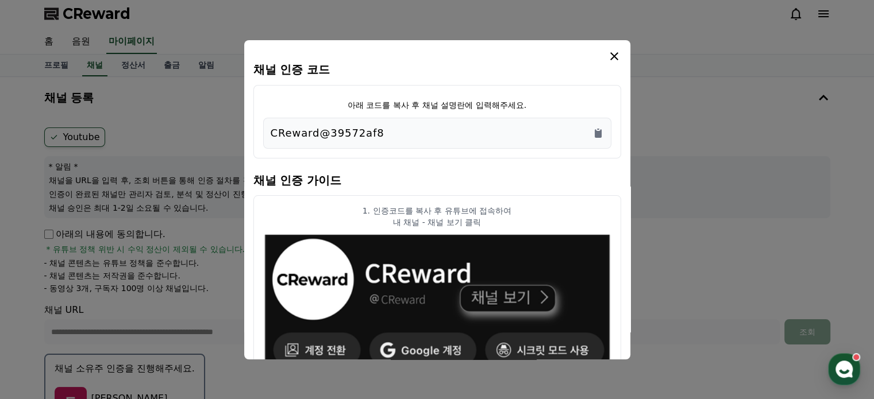
scroll to position [0, 0]
click at [620, 57] on div "채널 인증 코드 아래 코드를 복사 후 채널 설명란에 입력해주세요. CReward@39572af8 채널 인증 가이드 1. 인증코드를 복사 후 유…" at bounding box center [437, 199] width 386 height 319
click at [613, 61] on icon "modal" at bounding box center [614, 56] width 14 height 14
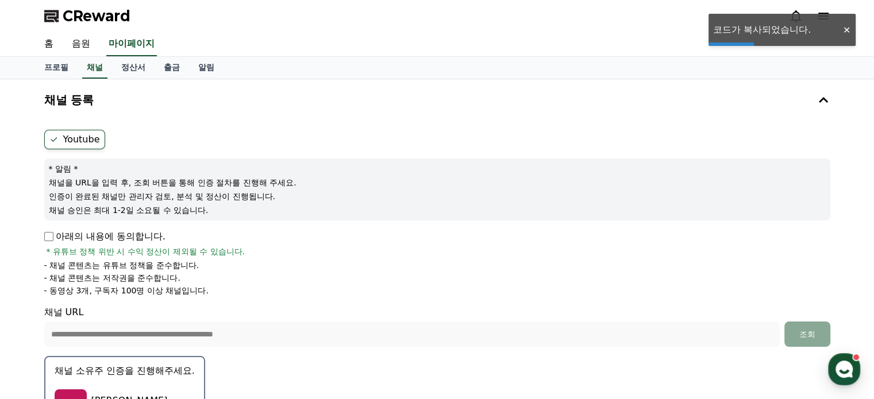
click at [846, 29] on div at bounding box center [846, 30] width 18 height 11
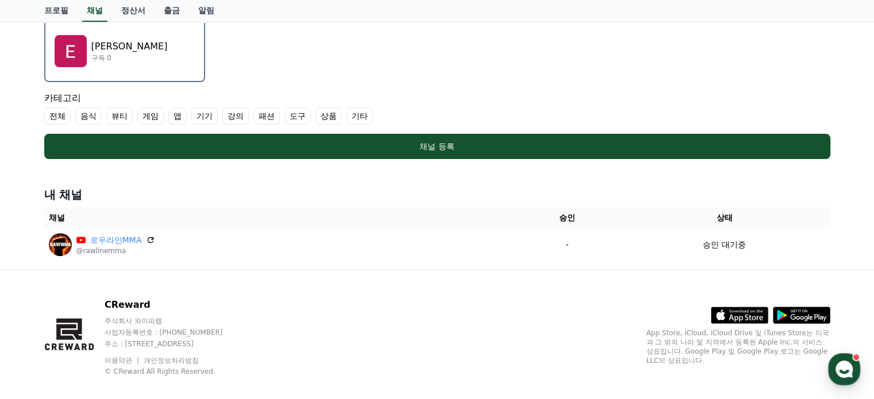
scroll to position [366, 0]
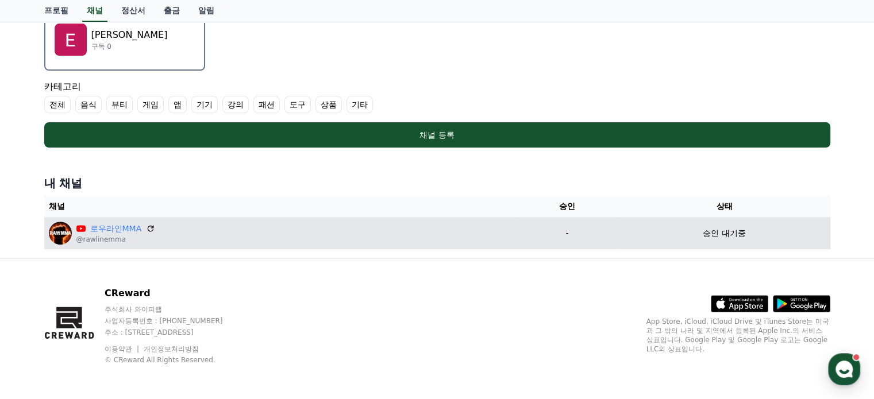
click at [404, 243] on td "[PERSON_NAME] @rawlinemma" at bounding box center [280, 233] width 472 height 32
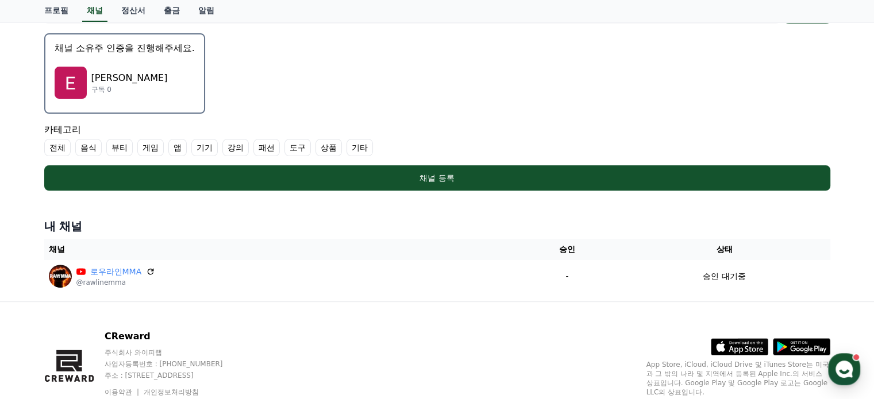
scroll to position [194, 0]
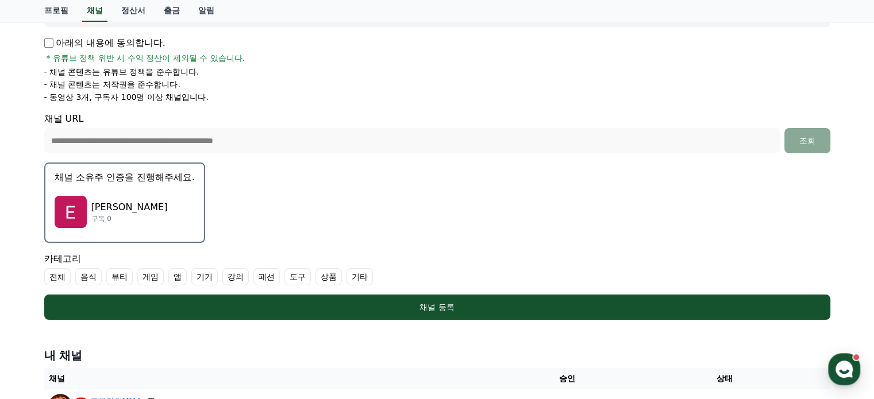
click at [391, 218] on form "**********" at bounding box center [437, 128] width 786 height 384
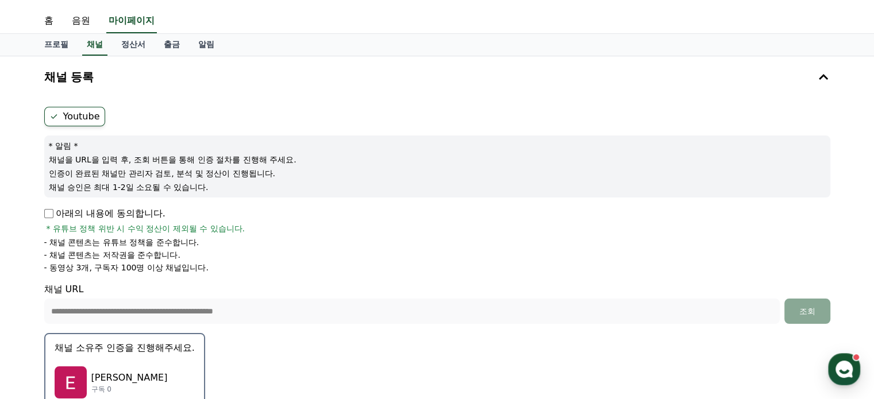
scroll to position [21, 0]
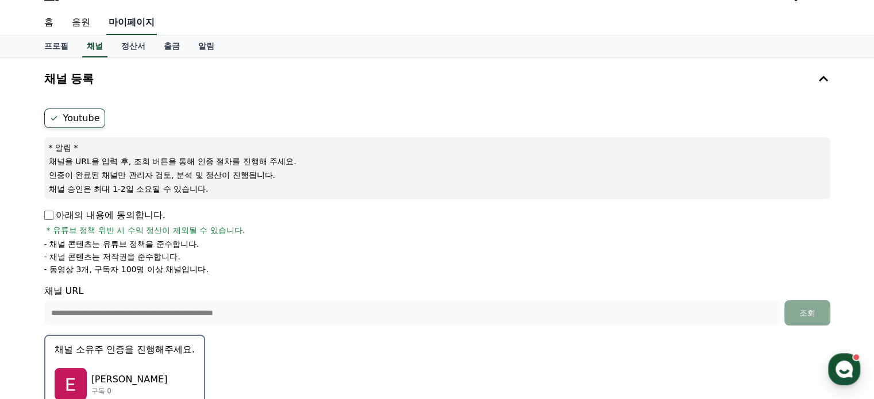
click at [129, 24] on link "마이페이지" at bounding box center [131, 23] width 51 height 24
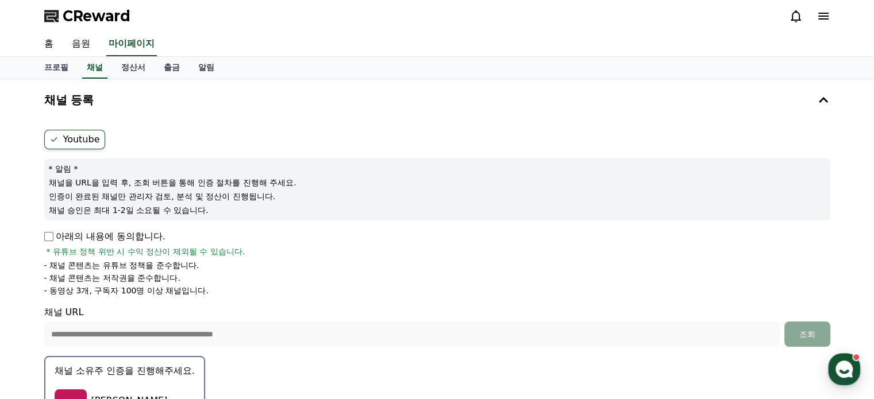
select select "**********"
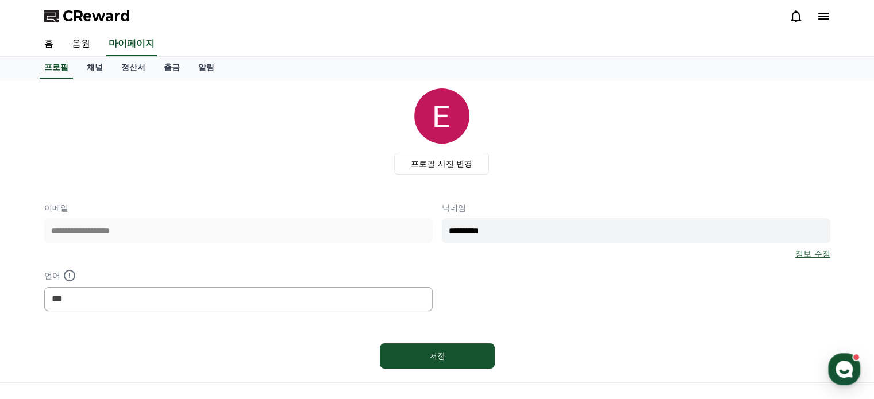
click at [832, 16] on div "CReward" at bounding box center [437, 16] width 804 height 32
click at [825, 17] on icon at bounding box center [823, 16] width 14 height 14
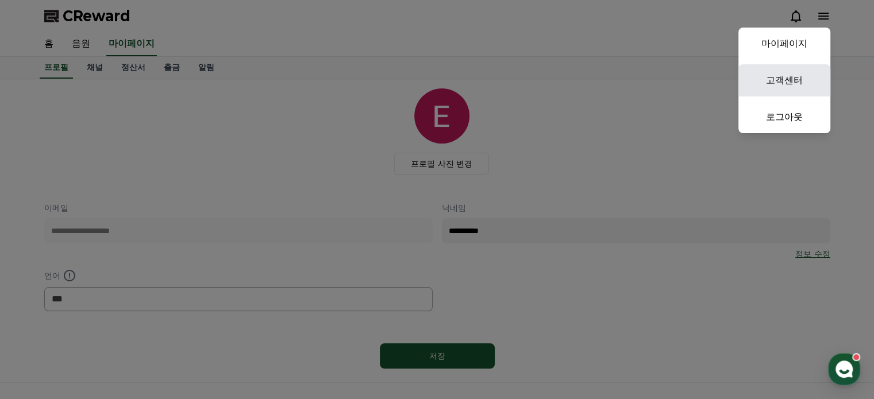
click at [801, 78] on link "고객센터" at bounding box center [784, 80] width 92 height 32
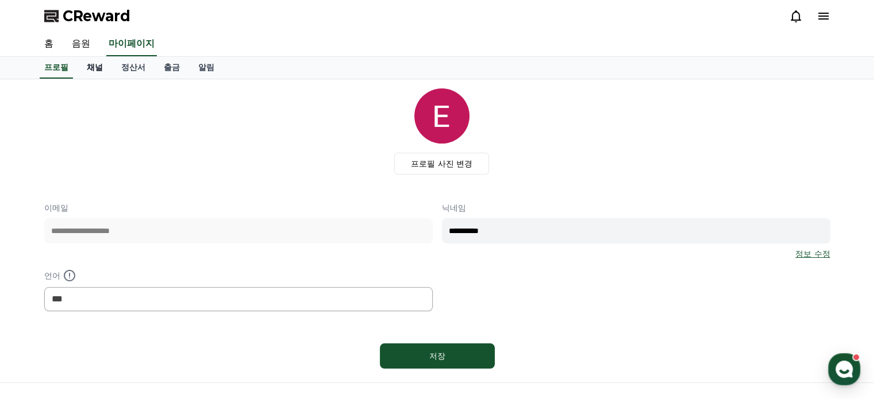
click at [94, 64] on link "채널" at bounding box center [95, 68] width 34 height 22
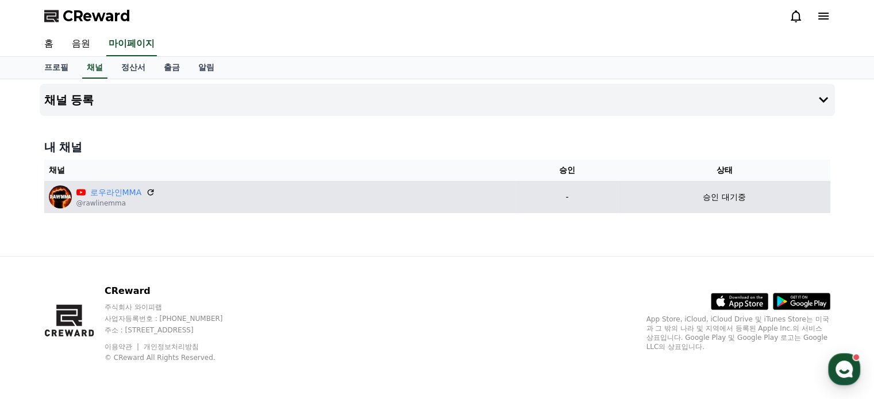
click at [247, 199] on div "[PERSON_NAME] @rawlinemma" at bounding box center [280, 197] width 462 height 23
click at [248, 200] on div "[PERSON_NAME] @rawlinemma" at bounding box center [280, 197] width 462 height 23
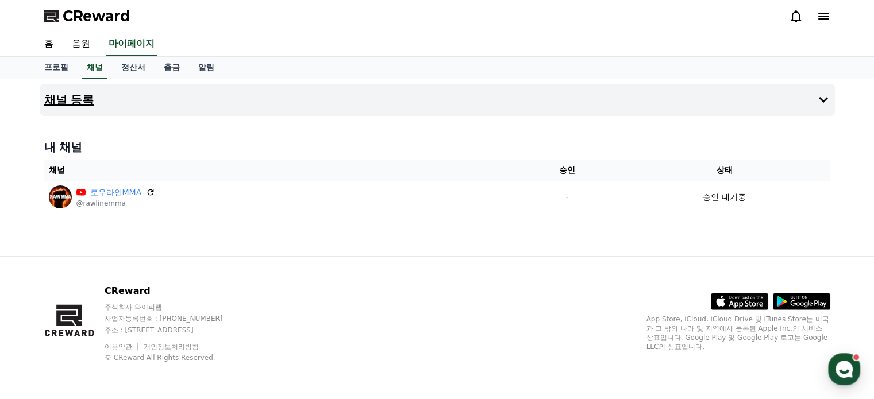
click at [430, 96] on button "채널 등록" at bounding box center [437, 100] width 795 height 32
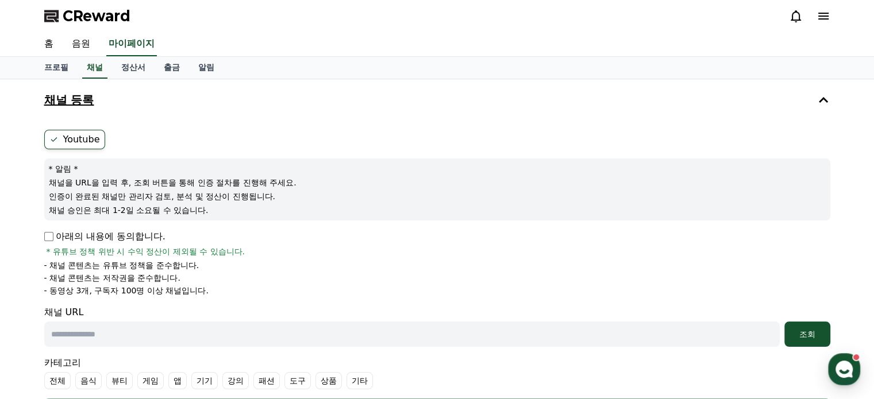
click at [434, 107] on button "채널 등록" at bounding box center [437, 100] width 795 height 32
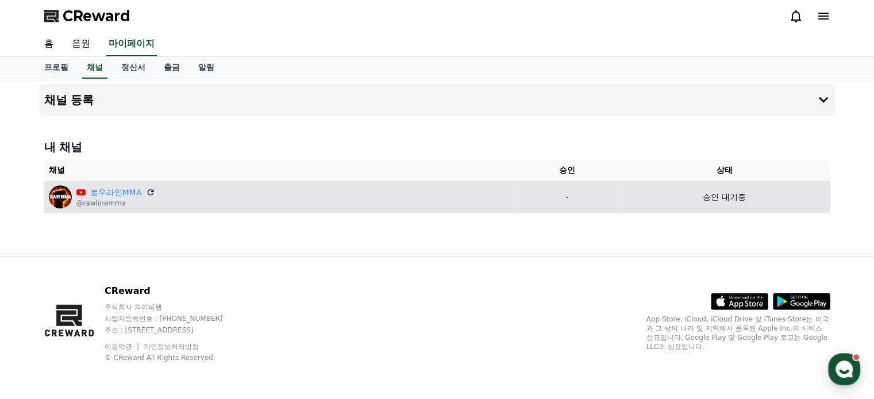
click at [315, 200] on div "[PERSON_NAME] @rawlinemma" at bounding box center [280, 197] width 462 height 23
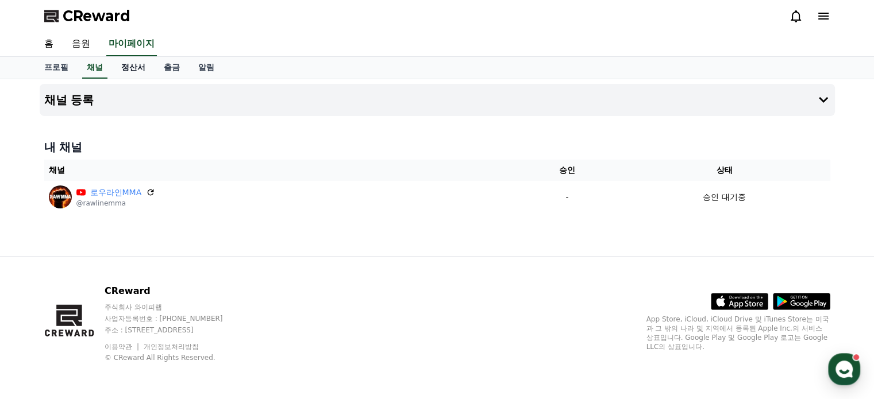
click at [133, 74] on link "정산서" at bounding box center [133, 68] width 43 height 22
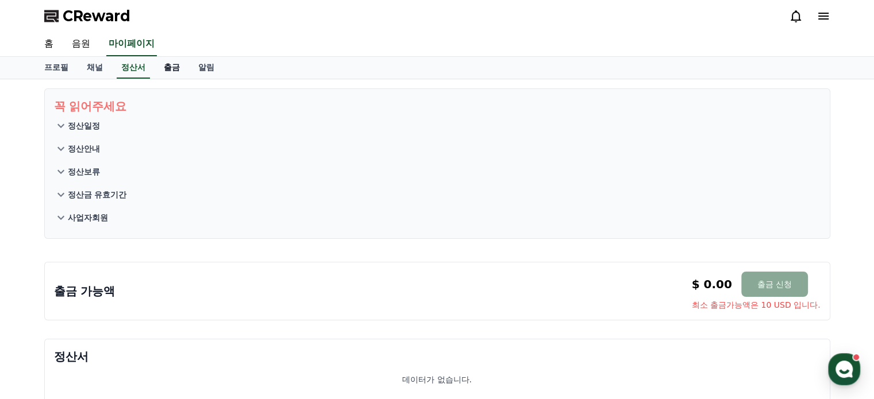
click at [171, 76] on link "출금" at bounding box center [172, 68] width 34 height 22
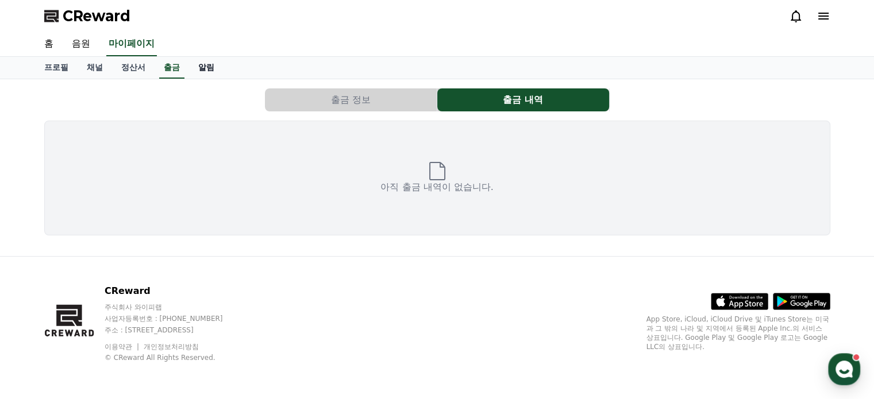
click at [214, 68] on link "알림" at bounding box center [206, 68] width 34 height 22
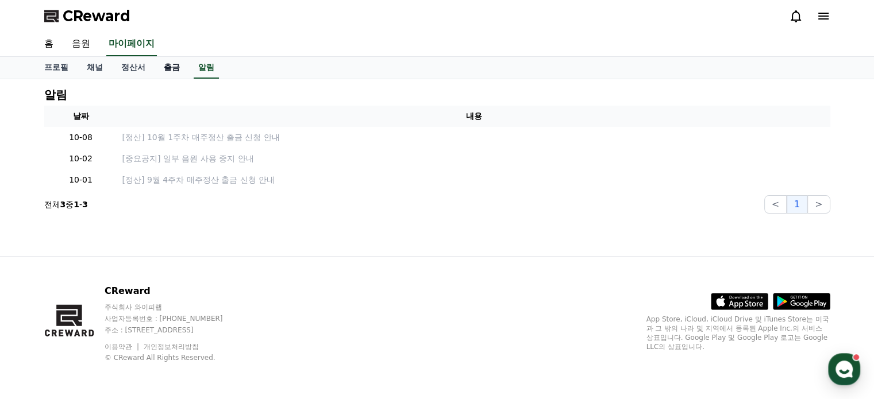
click at [165, 71] on link "출금" at bounding box center [172, 68] width 34 height 22
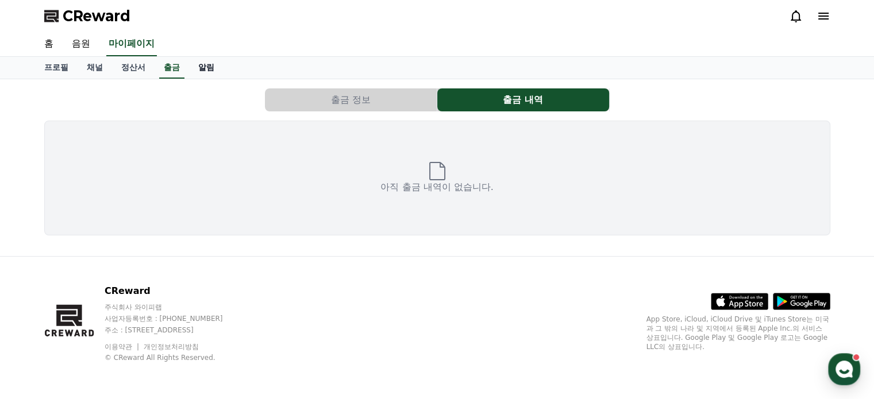
click at [213, 71] on link "알림" at bounding box center [206, 68] width 34 height 22
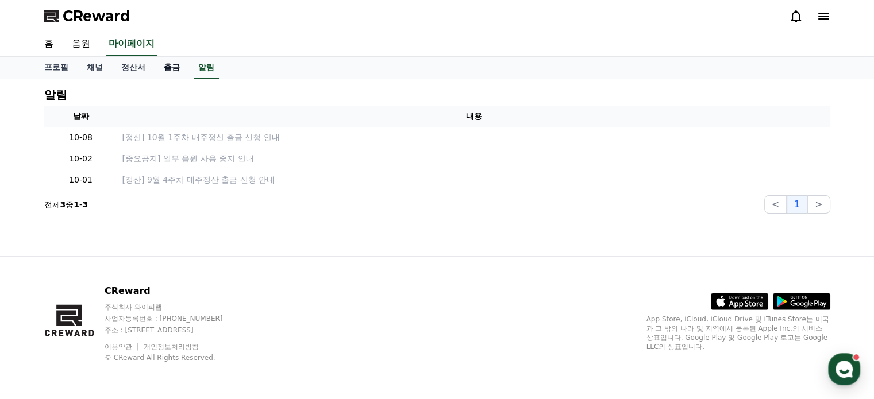
click at [168, 71] on link "출금" at bounding box center [172, 68] width 34 height 22
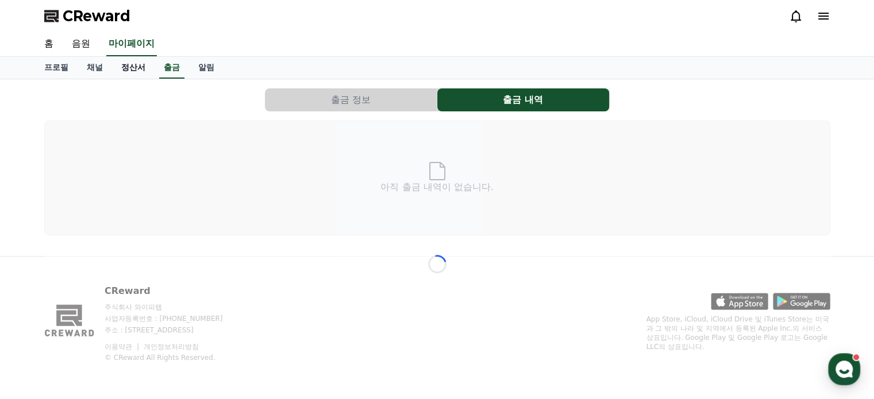
click at [146, 75] on link "정산서" at bounding box center [133, 68] width 43 height 22
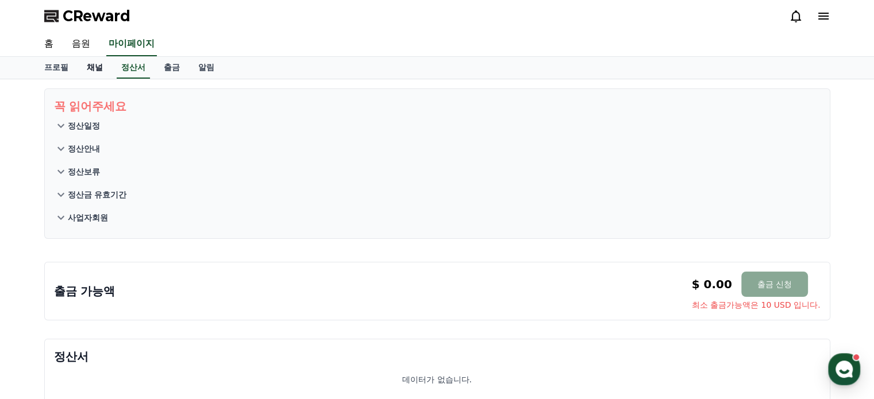
click at [91, 65] on link "채널" at bounding box center [95, 68] width 34 height 22
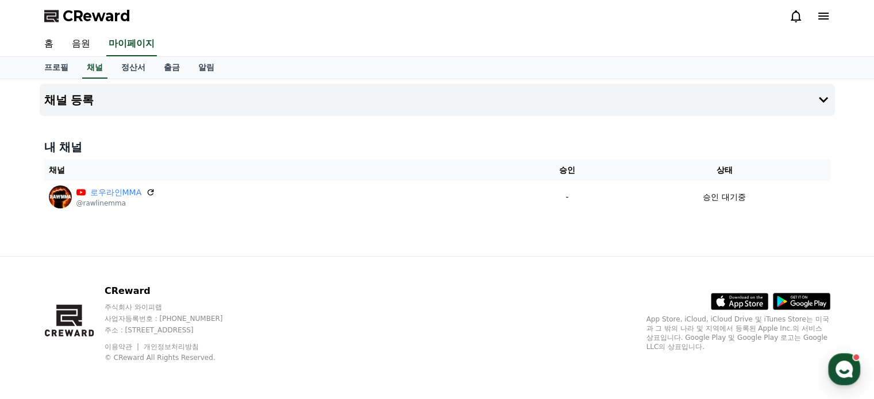
click at [485, 172] on th "채널" at bounding box center [280, 170] width 472 height 21
click at [797, 99] on button "채널 등록" at bounding box center [437, 100] width 795 height 32
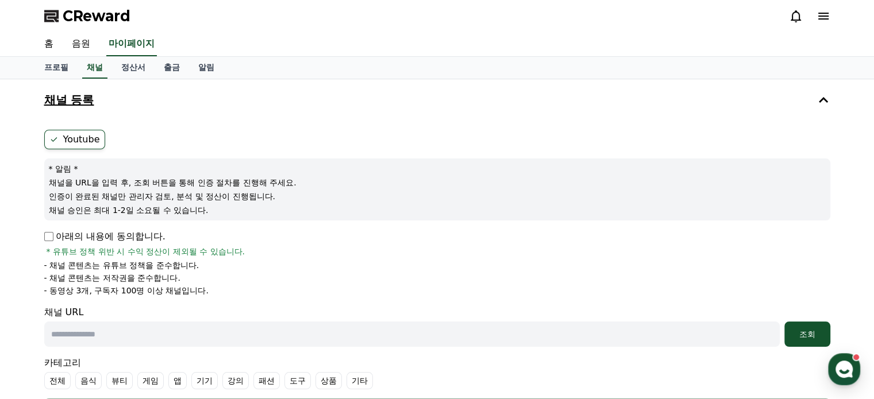
click at [795, 105] on button "채널 등록" at bounding box center [437, 100] width 795 height 32
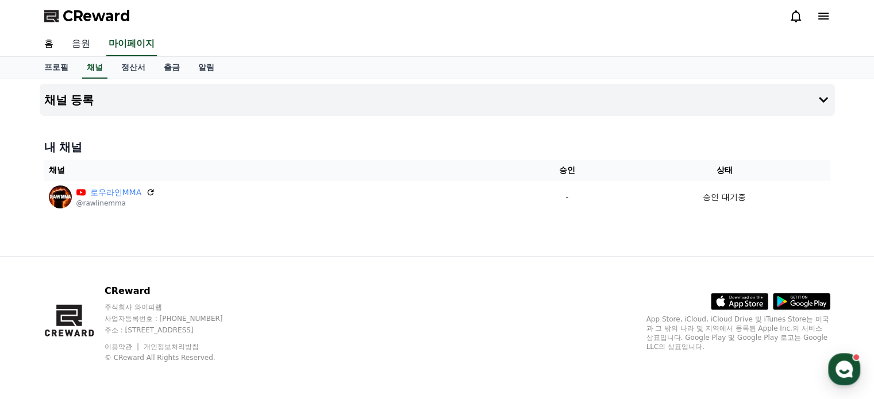
click at [90, 51] on link "음원" at bounding box center [81, 44] width 37 height 24
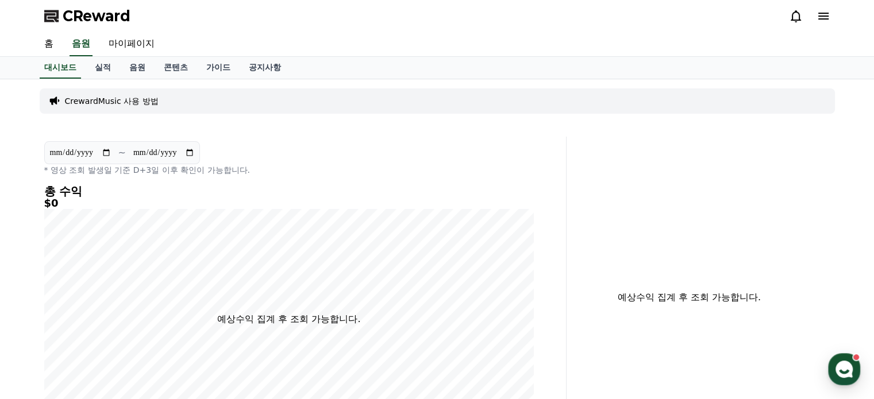
click at [134, 101] on p "CrewardMusic 사용 방법" at bounding box center [112, 100] width 94 height 11
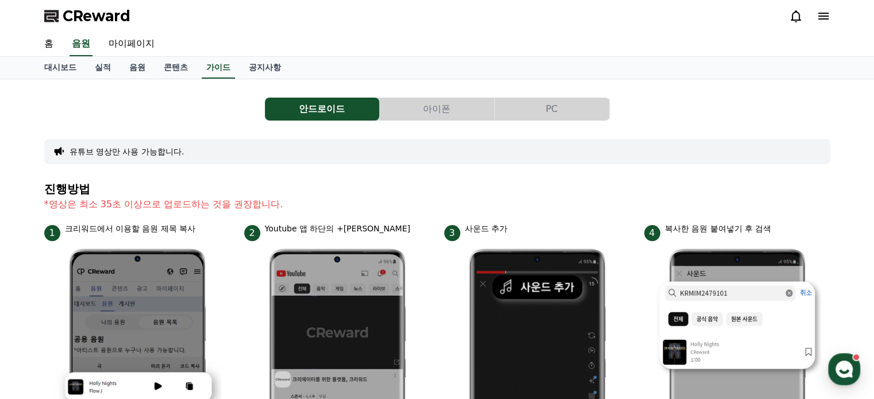
click at [441, 101] on button "아이폰" at bounding box center [437, 109] width 114 height 23
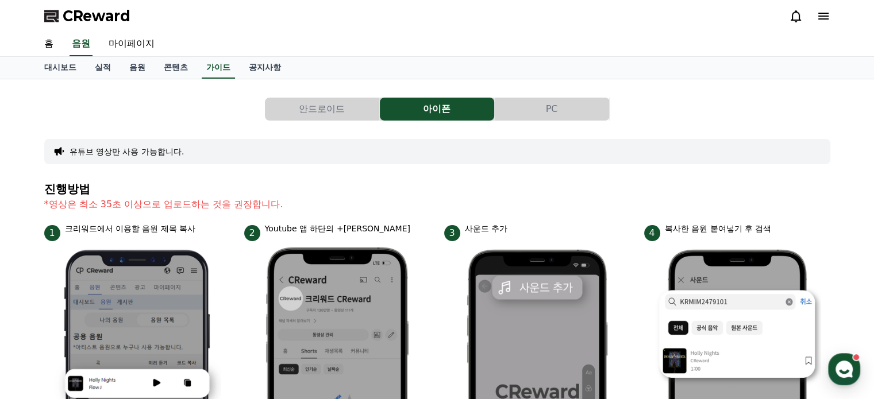
click at [560, 105] on button "PC" at bounding box center [552, 109] width 114 height 23
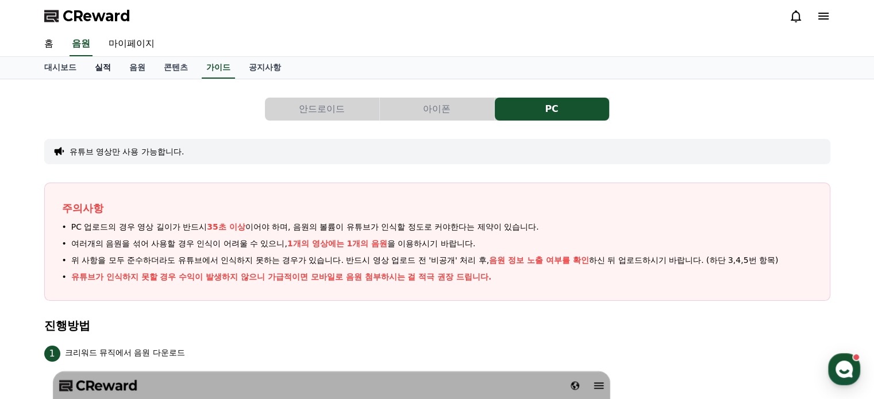
click at [102, 76] on link "실적" at bounding box center [103, 68] width 34 height 22
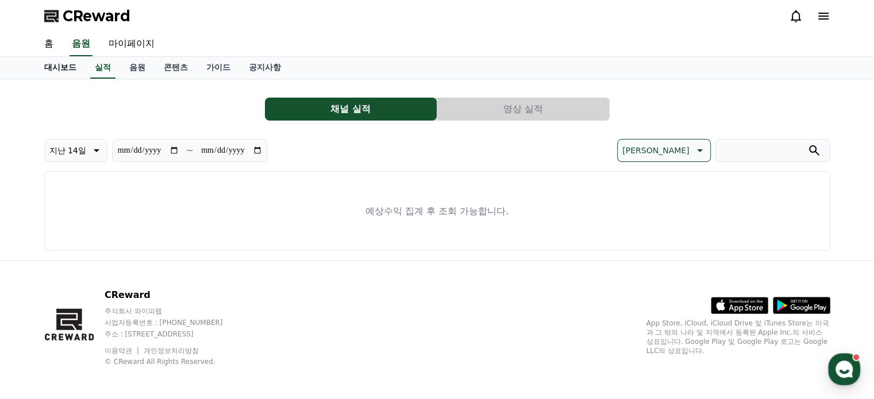
click at [60, 71] on link "대시보드" at bounding box center [60, 68] width 51 height 22
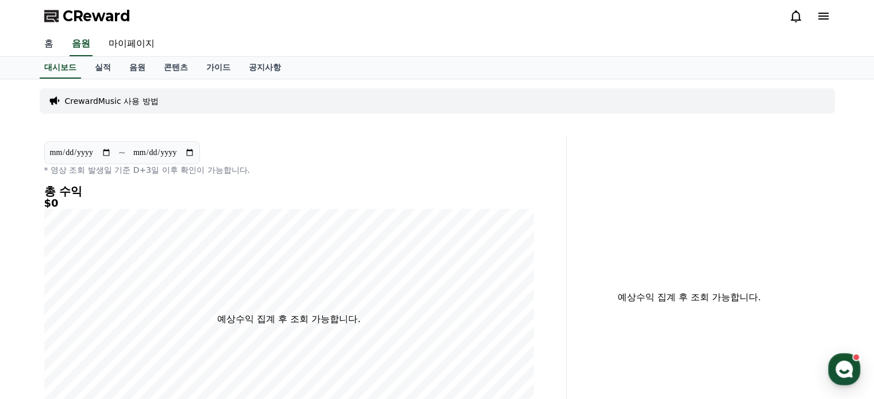
click at [48, 44] on link "홈" at bounding box center [49, 44] width 28 height 24
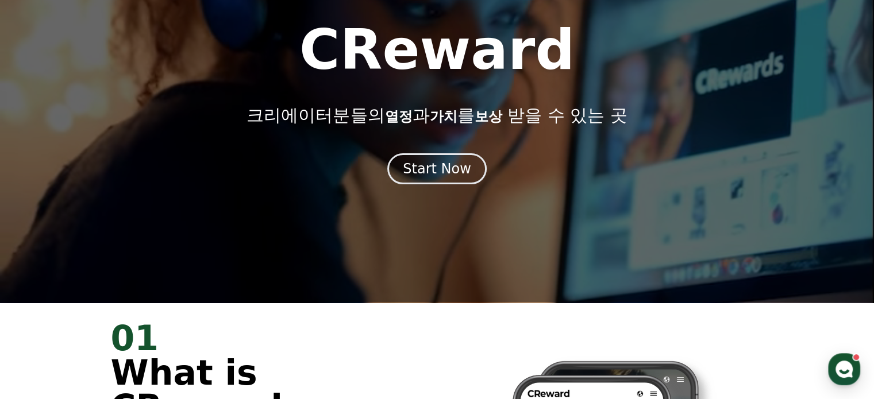
scroll to position [230, 0]
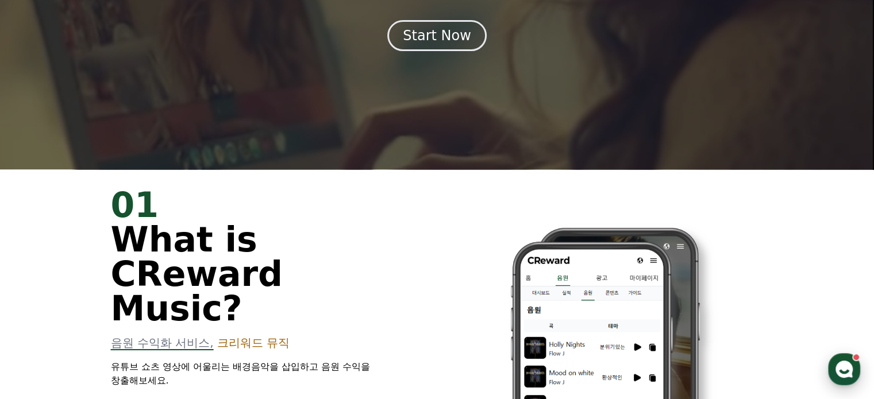
click at [854, 371] on div "button" at bounding box center [844, 369] width 32 height 32
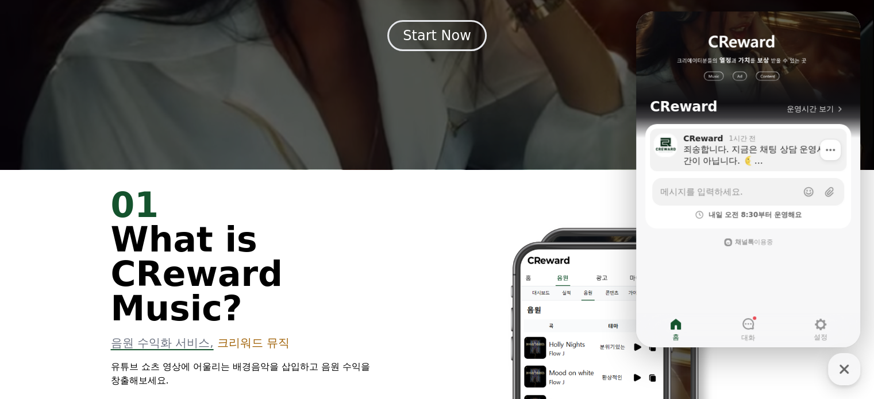
click at [774, 156] on div "죄송합니다. 지금은 채팅 상담 운영시간이 아닙니다. (상담 운영시간 : 평일 08:30~17:30) 다음 운영시간까지 답변이 늦어질 수 있습니…" at bounding box center [755, 155] width 144 height 23
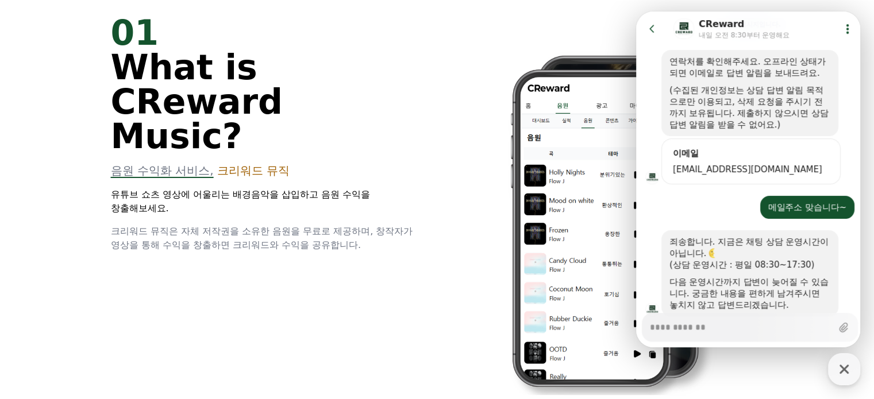
scroll to position [344, 0]
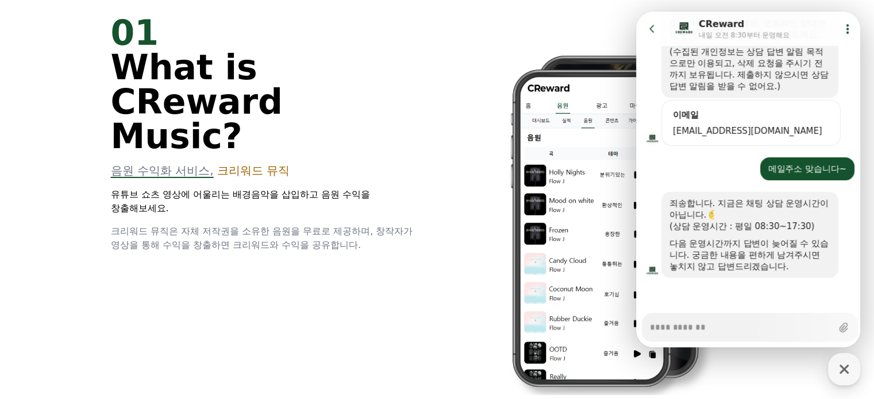
type textarea "*"
click at [453, 202] on img at bounding box center [583, 228] width 264 height 334
click at [645, 26] on button "Go to previous page" at bounding box center [657, 28] width 30 height 23
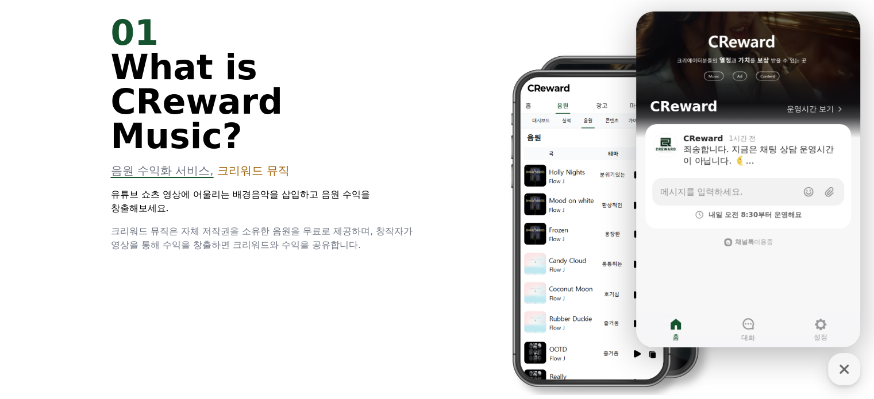
click at [403, 116] on div "01 What is CReward Music?" at bounding box center [267, 85] width 312 height 138
click at [855, 372] on div "button" at bounding box center [844, 369] width 32 height 32
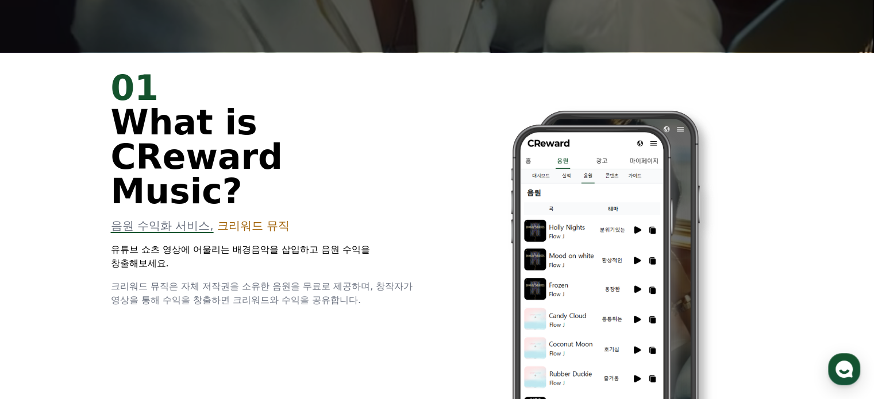
scroll to position [0, 0]
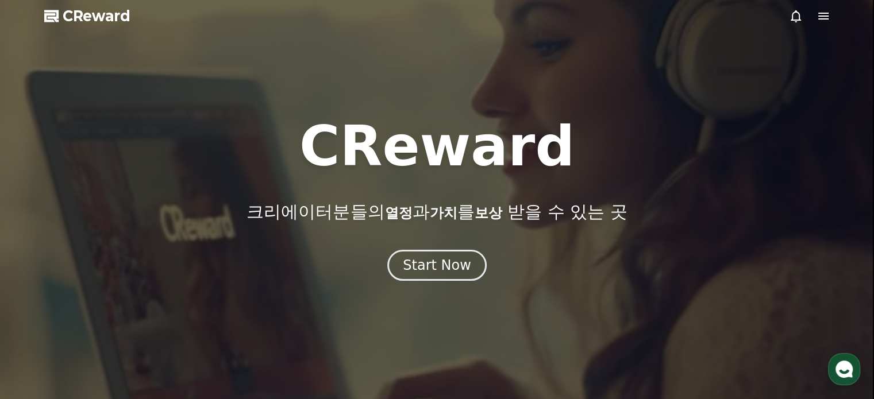
click at [797, 17] on icon at bounding box center [796, 16] width 14 height 14
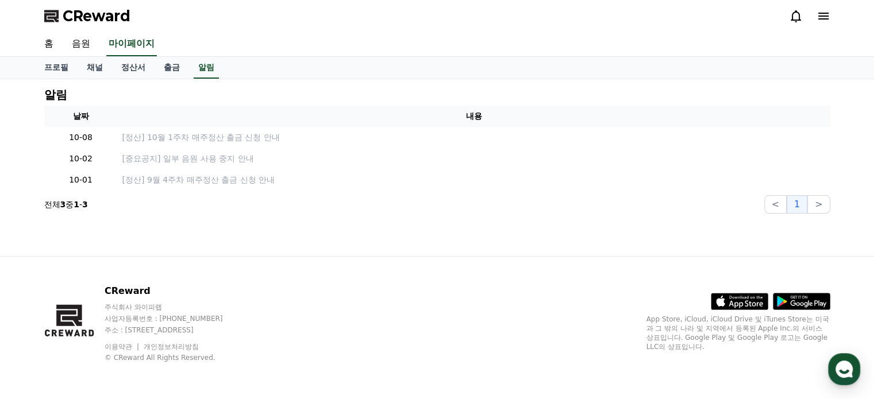
click at [797, 17] on icon at bounding box center [796, 16] width 14 height 14
click at [816, 200] on button ">" at bounding box center [818, 204] width 22 height 18
click at [780, 206] on button "<" at bounding box center [775, 204] width 22 height 18
click at [831, 7] on div "CReward" at bounding box center [437, 16] width 804 height 32
click at [827, 14] on icon at bounding box center [823, 16] width 14 height 14
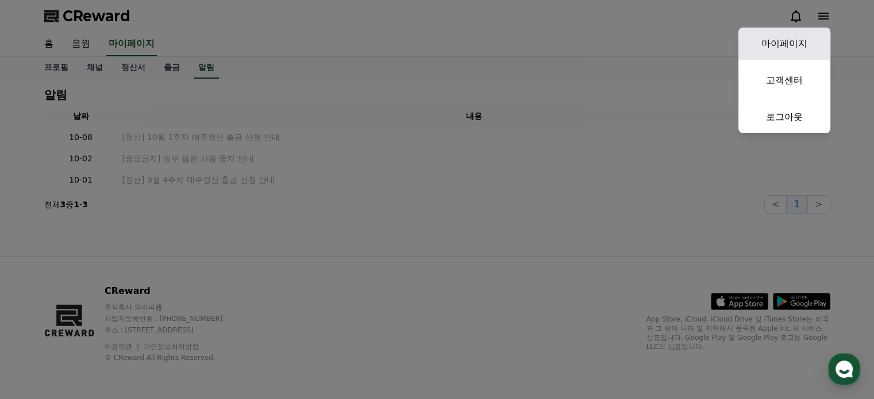
click at [797, 48] on link "마이페이지" at bounding box center [784, 44] width 92 height 32
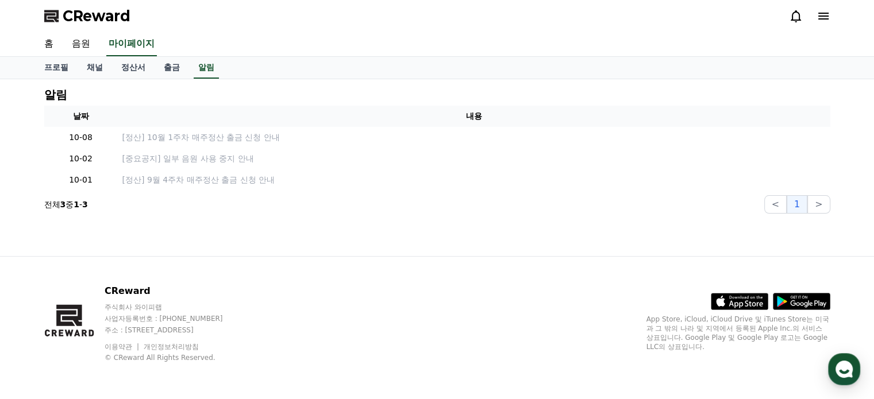
select select "**********"
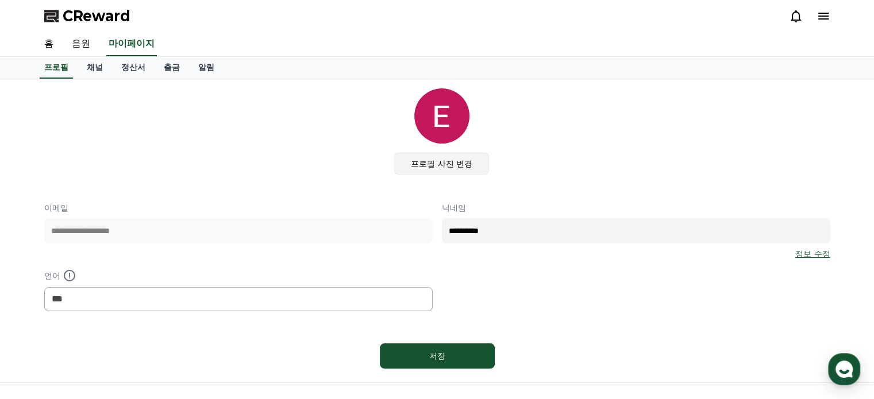
click at [441, 165] on label "프로필 사진 변경" at bounding box center [441, 164] width 95 height 22
click at [0, 0] on input "프로필 사진 변경" at bounding box center [0, 0] width 0 height 0
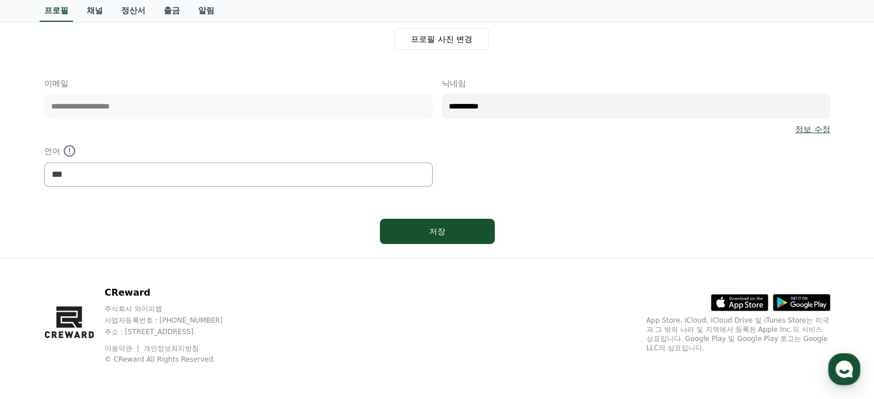
click at [606, 240] on div "저장" at bounding box center [437, 231] width 786 height 34
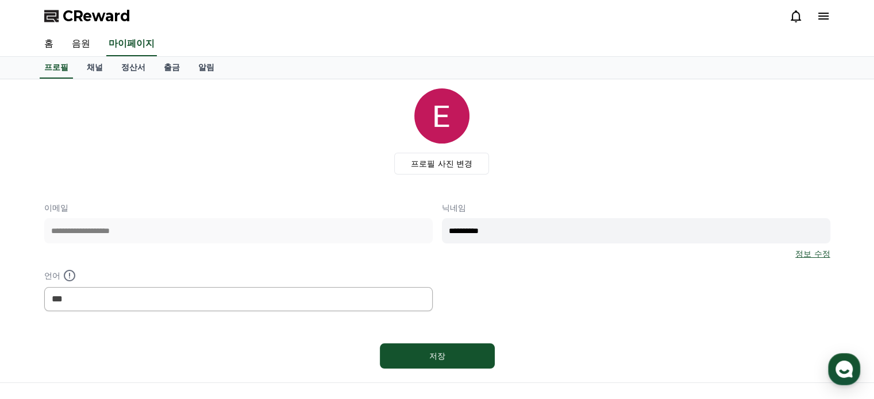
click at [822, 257] on link "정보 수정" at bounding box center [812, 253] width 34 height 11
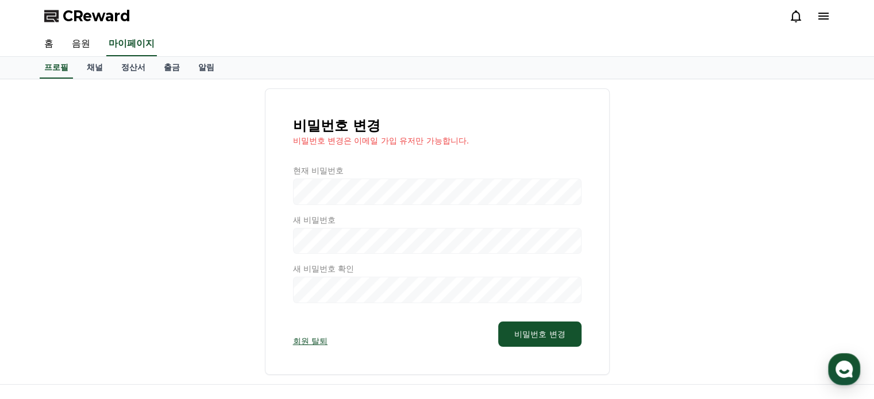
click at [456, 182] on div at bounding box center [437, 234] width 288 height 138
click at [455, 191] on div at bounding box center [437, 234] width 288 height 138
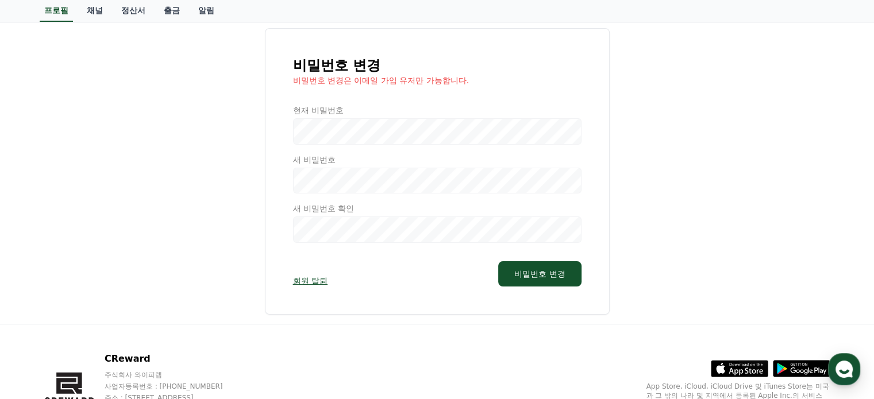
scroll to position [57, 0]
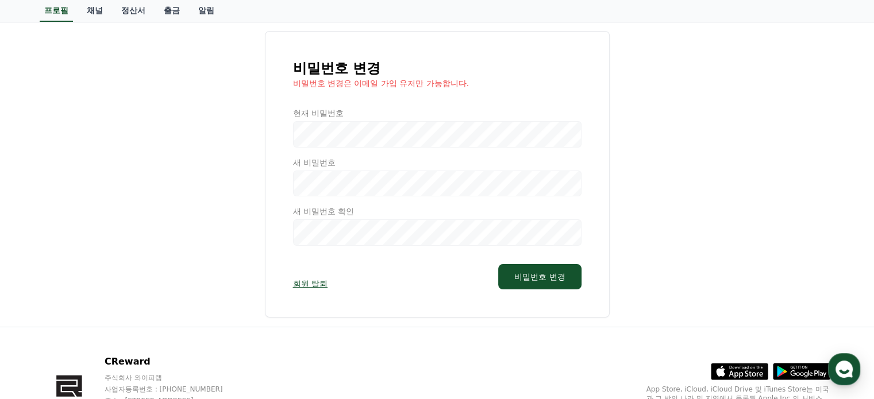
click at [318, 140] on div at bounding box center [437, 176] width 288 height 138
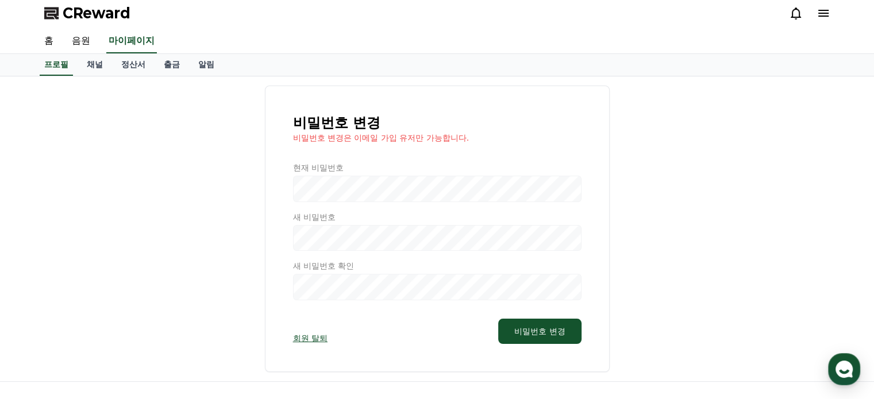
scroll to position [0, 0]
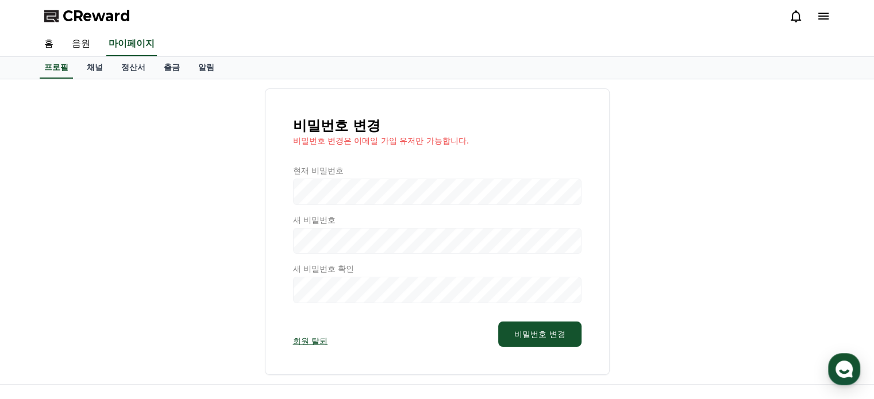
click at [322, 344] on link "회원 탈퇴" at bounding box center [310, 340] width 34 height 11
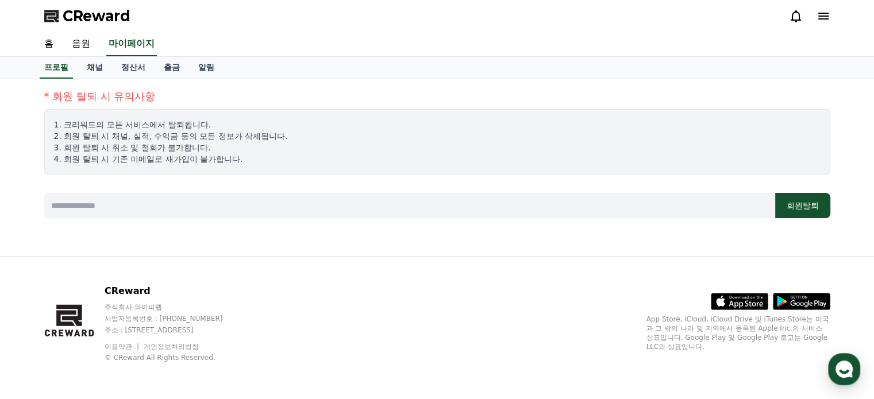
drag, startPoint x: 76, startPoint y: 150, endPoint x: 138, endPoint y: 150, distance: 62.6
click at [138, 150] on p "3. 회원 탈퇴 시 취소 및 철회가 불가합니다." at bounding box center [437, 147] width 766 height 11
click at [152, 156] on p "4. 회원 탈퇴 시 기존 이메일로 재가입이 불가합니다." at bounding box center [437, 158] width 766 height 11
click at [832, 17] on div "CReward" at bounding box center [437, 16] width 804 height 32
click at [820, 18] on icon at bounding box center [823, 16] width 10 height 7
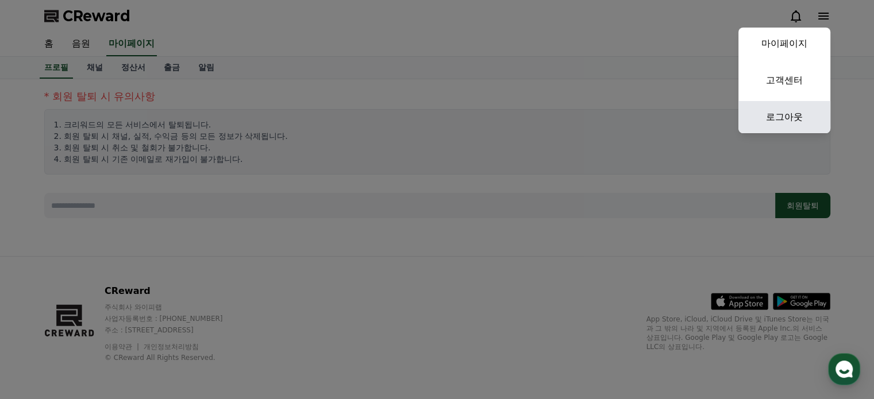
click at [800, 107] on link "로그아웃" at bounding box center [784, 117] width 92 height 32
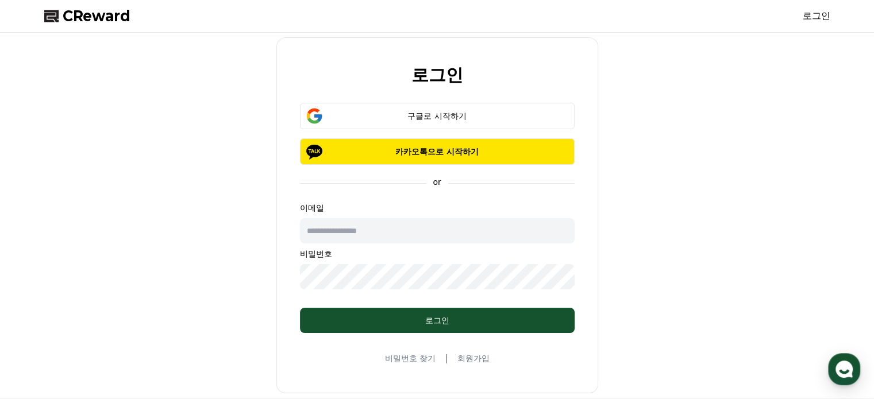
click at [641, 179] on div "로그인 구글로 시작하기 카카오톡으로 시작하기 or 이메일 비밀번호 로그인 비밀번호 찾기 | 회원가입" at bounding box center [437, 215] width 795 height 356
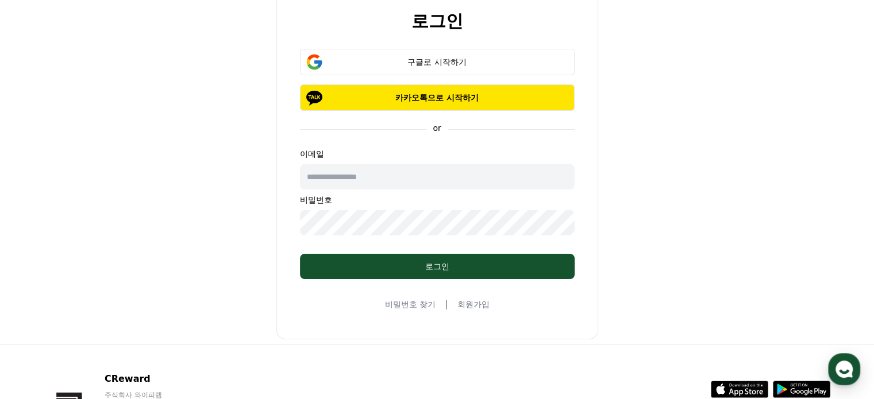
scroll to position [57, 0]
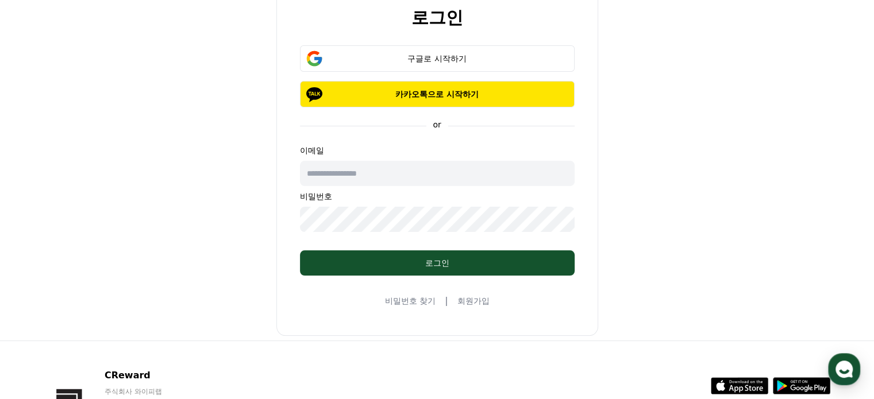
click at [464, 298] on link "회원가입" at bounding box center [473, 300] width 32 height 11
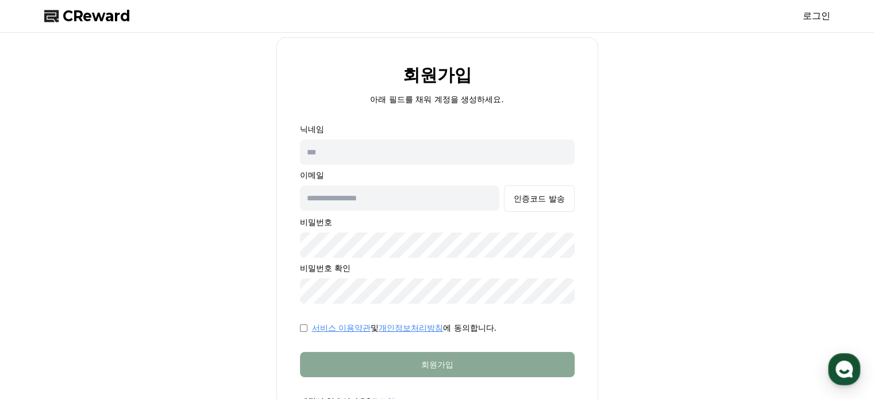
click at [450, 167] on div "닉네임 이메일 인증코드 발송 비밀번호 비밀번호 확인" at bounding box center [437, 214] width 275 height 180
click at [450, 160] on input "text" at bounding box center [437, 152] width 275 height 25
type input "*"
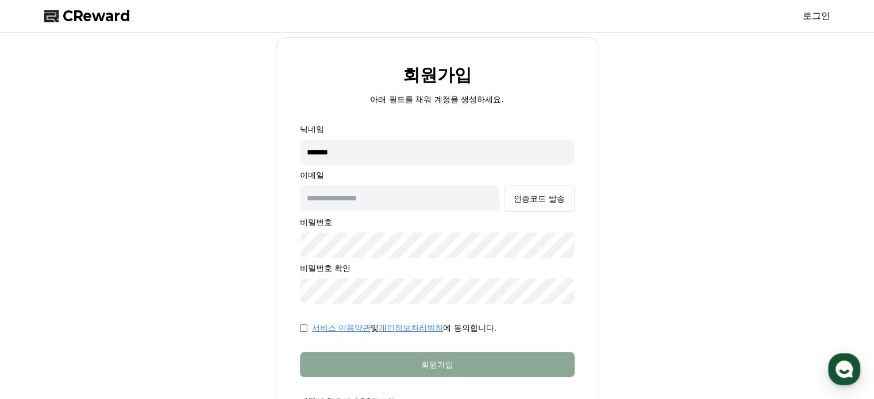
type input "*******"
click at [448, 192] on input "text" at bounding box center [400, 198] width 200 height 25
type input "*"
type input "**********"
click at [531, 193] on div "인증코드 발송" at bounding box center [539, 198] width 51 height 11
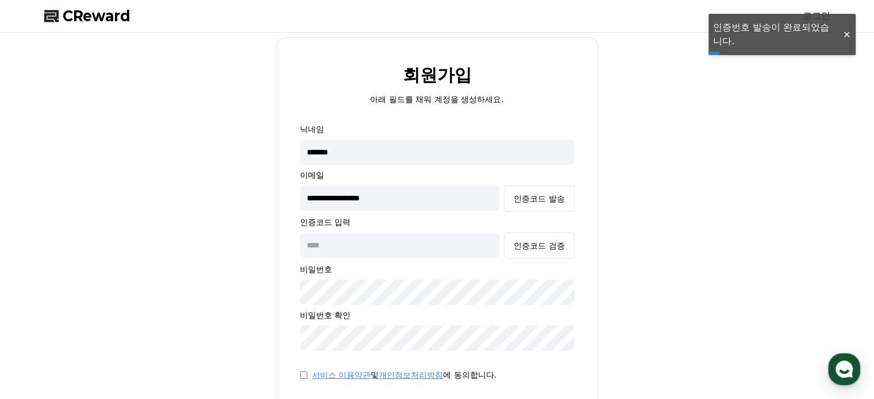
click at [847, 39] on div "**********" at bounding box center [437, 260] width 874 height 454
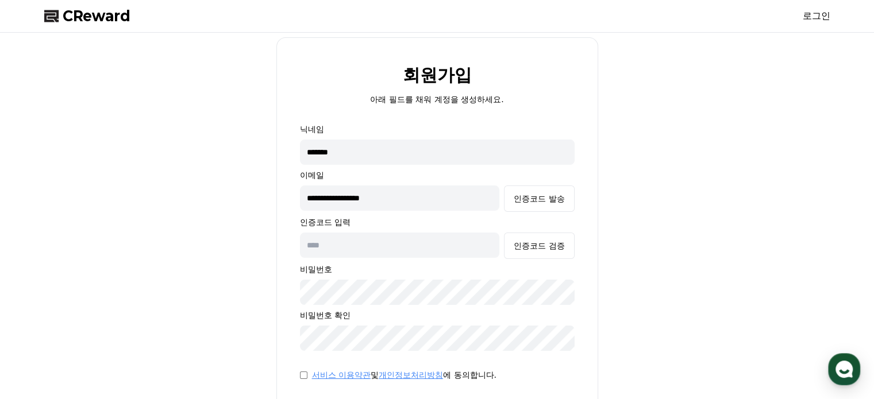
click at [416, 238] on input "text" at bounding box center [400, 245] width 200 height 25
paste input "******"
type input "******"
click at [522, 245] on div "인증코드 검증" at bounding box center [539, 245] width 51 height 11
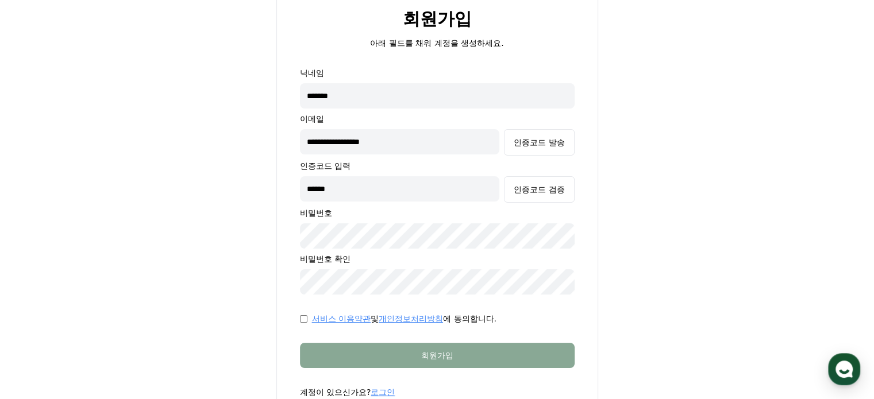
scroll to position [57, 0]
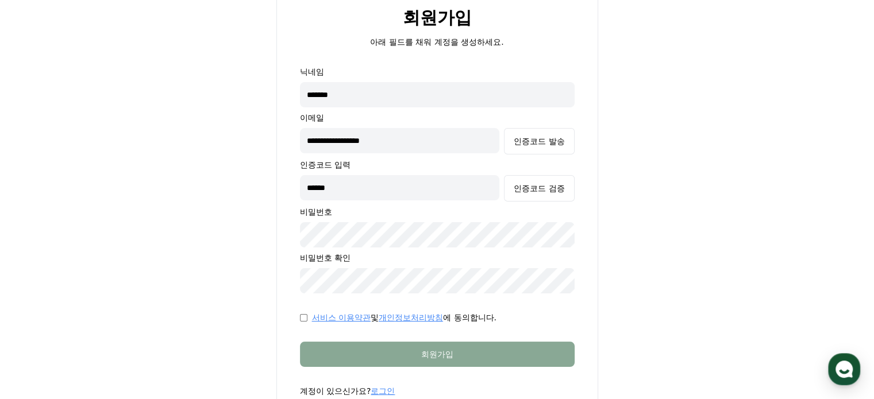
click at [698, 290] on div "**********" at bounding box center [437, 202] width 795 height 445
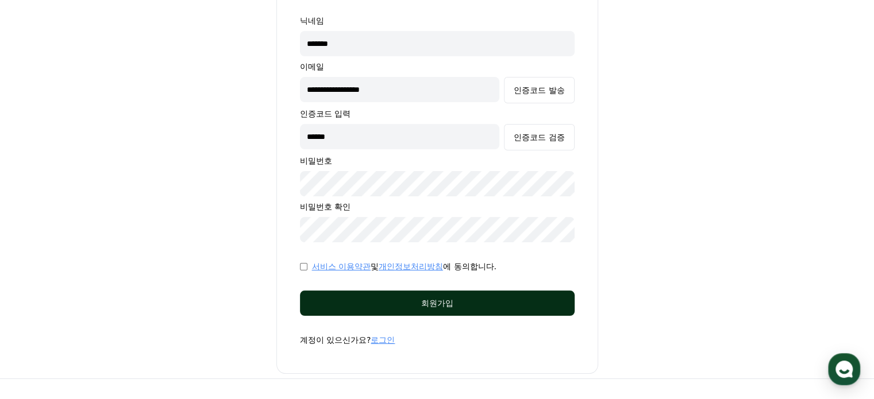
scroll to position [115, 0]
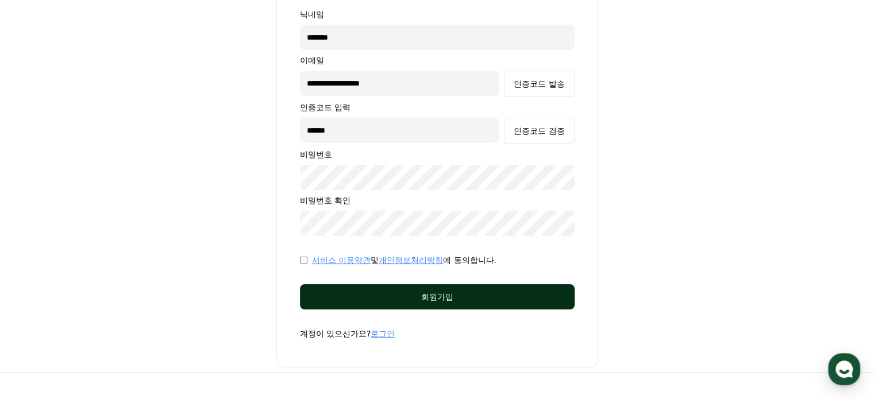
click at [524, 293] on div "회원가입" at bounding box center [437, 296] width 229 height 11
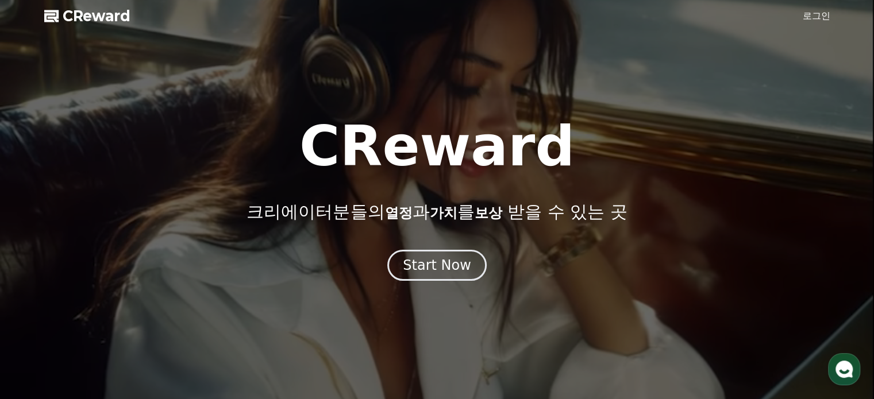
click at [815, 18] on link "로그인" at bounding box center [816, 16] width 28 height 14
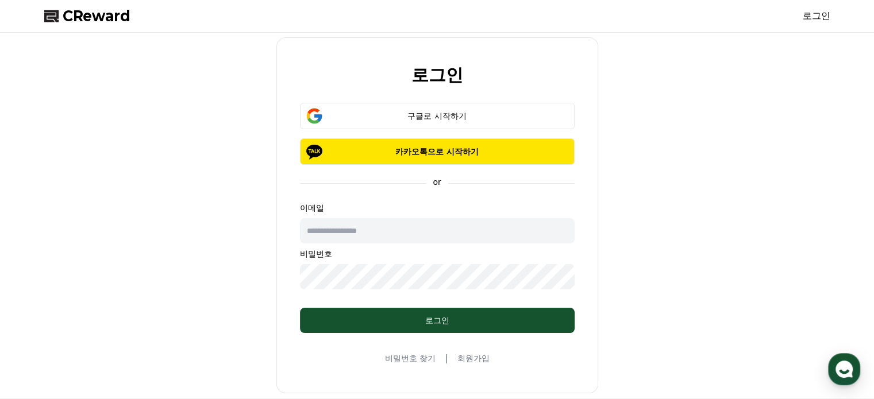
type input "**********"
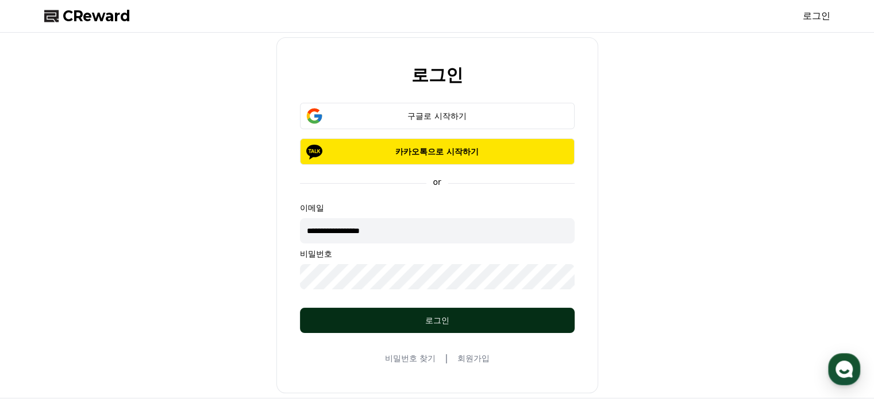
click at [467, 320] on div "로그인" at bounding box center [437, 320] width 229 height 11
